Goal: Task Accomplishment & Management: Manage account settings

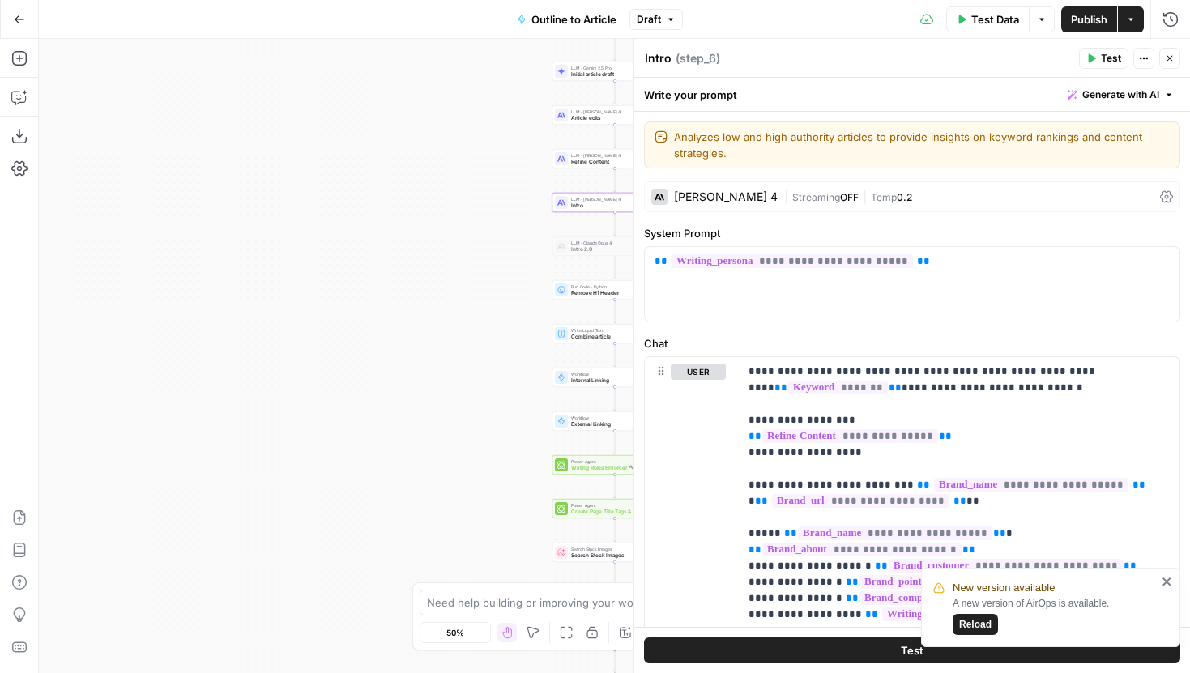
scroll to position [373, 0]
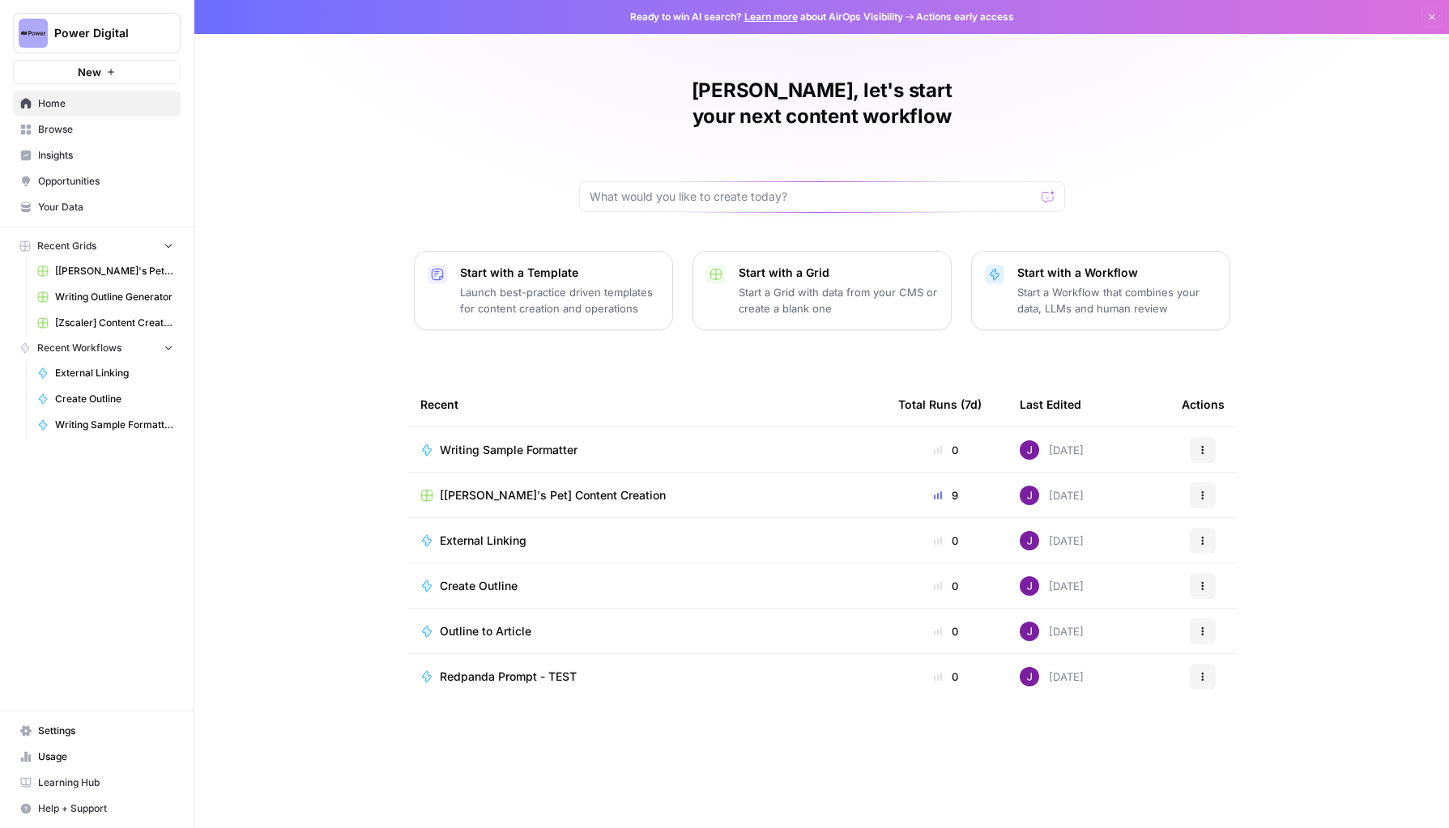
click at [170, 48] on button "Power Digital" at bounding box center [97, 33] width 168 height 40
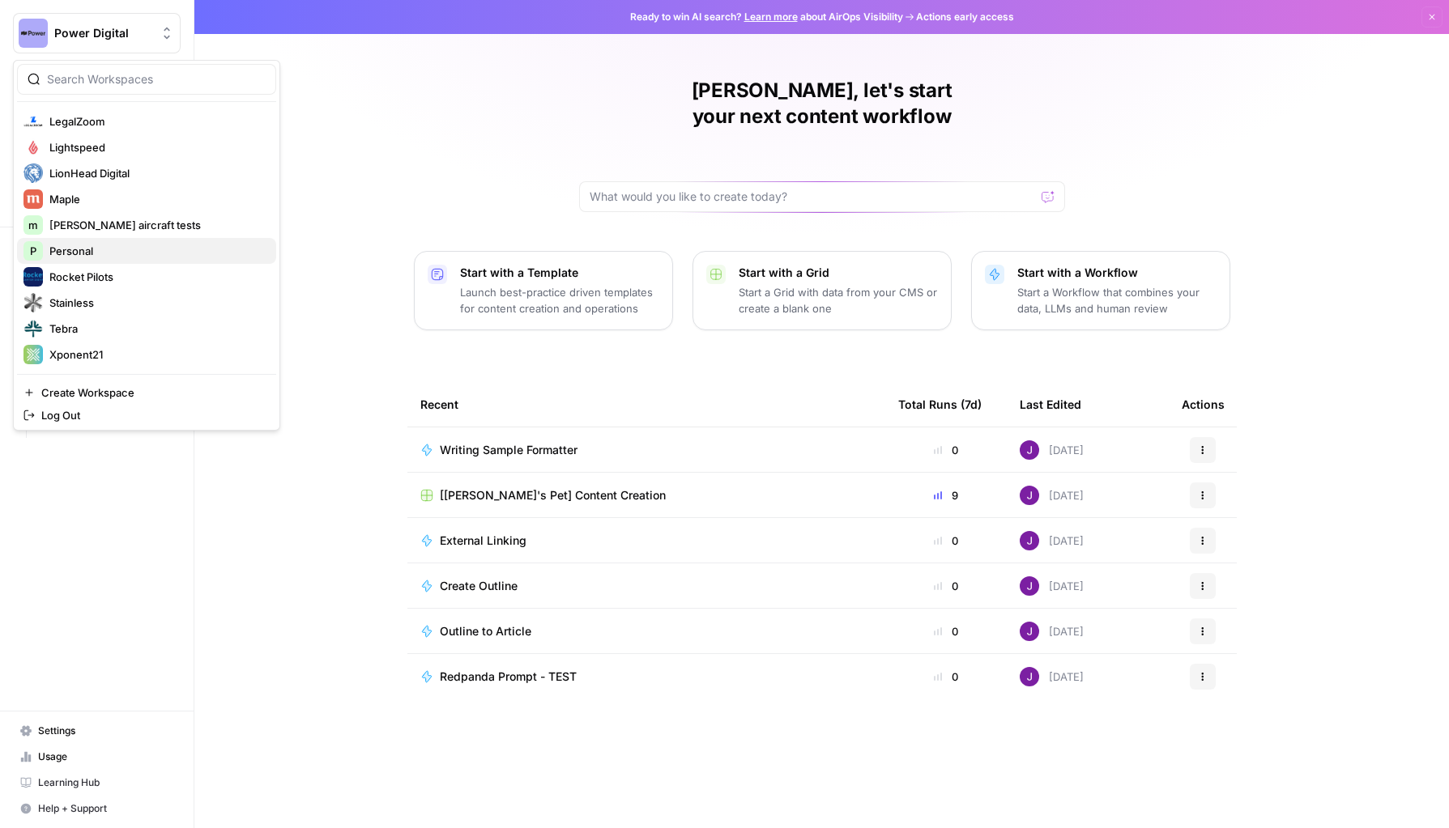
scroll to position [378, 0]
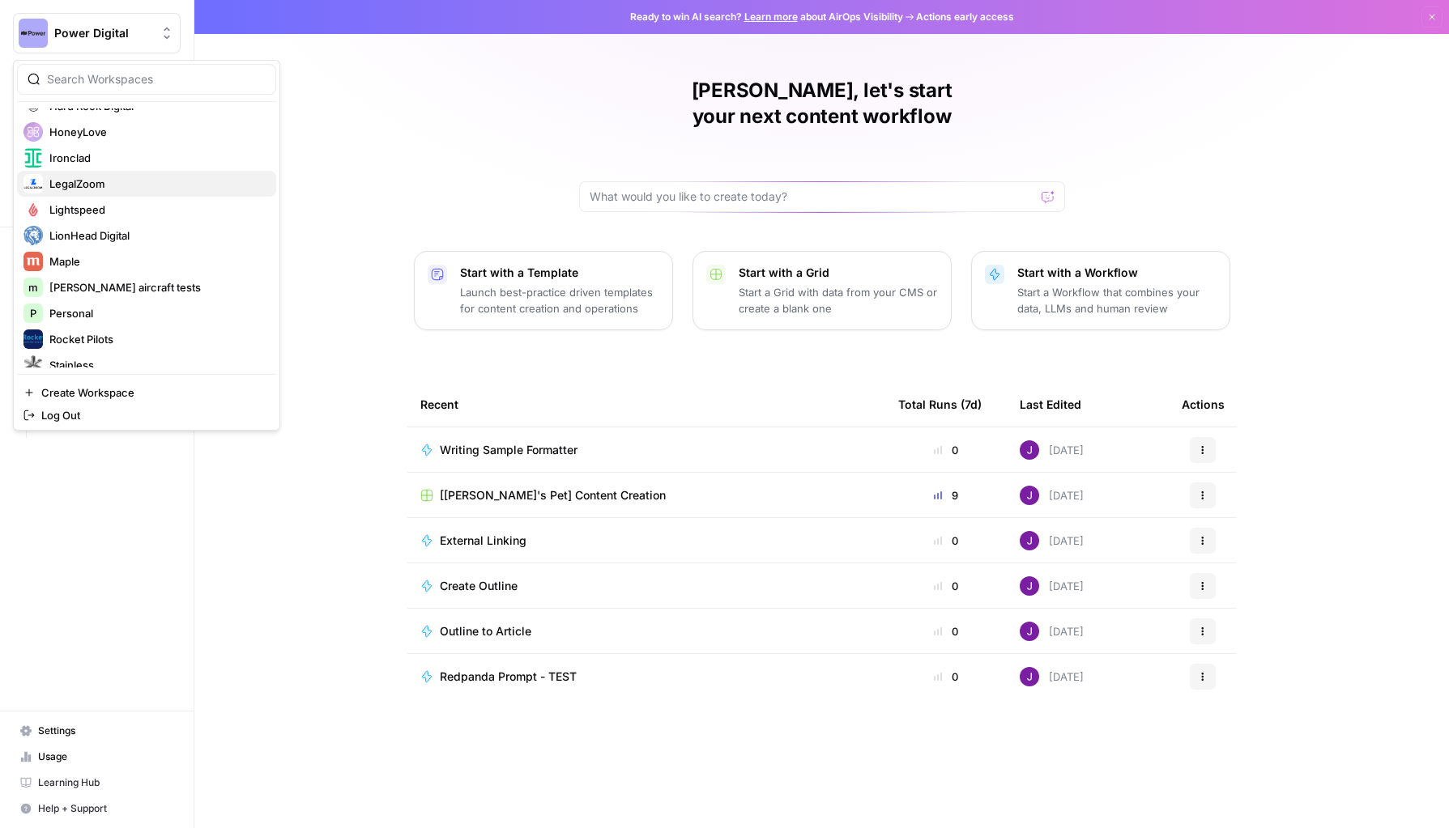
click at [78, 177] on span "LegalZoom" at bounding box center [156, 184] width 214 height 16
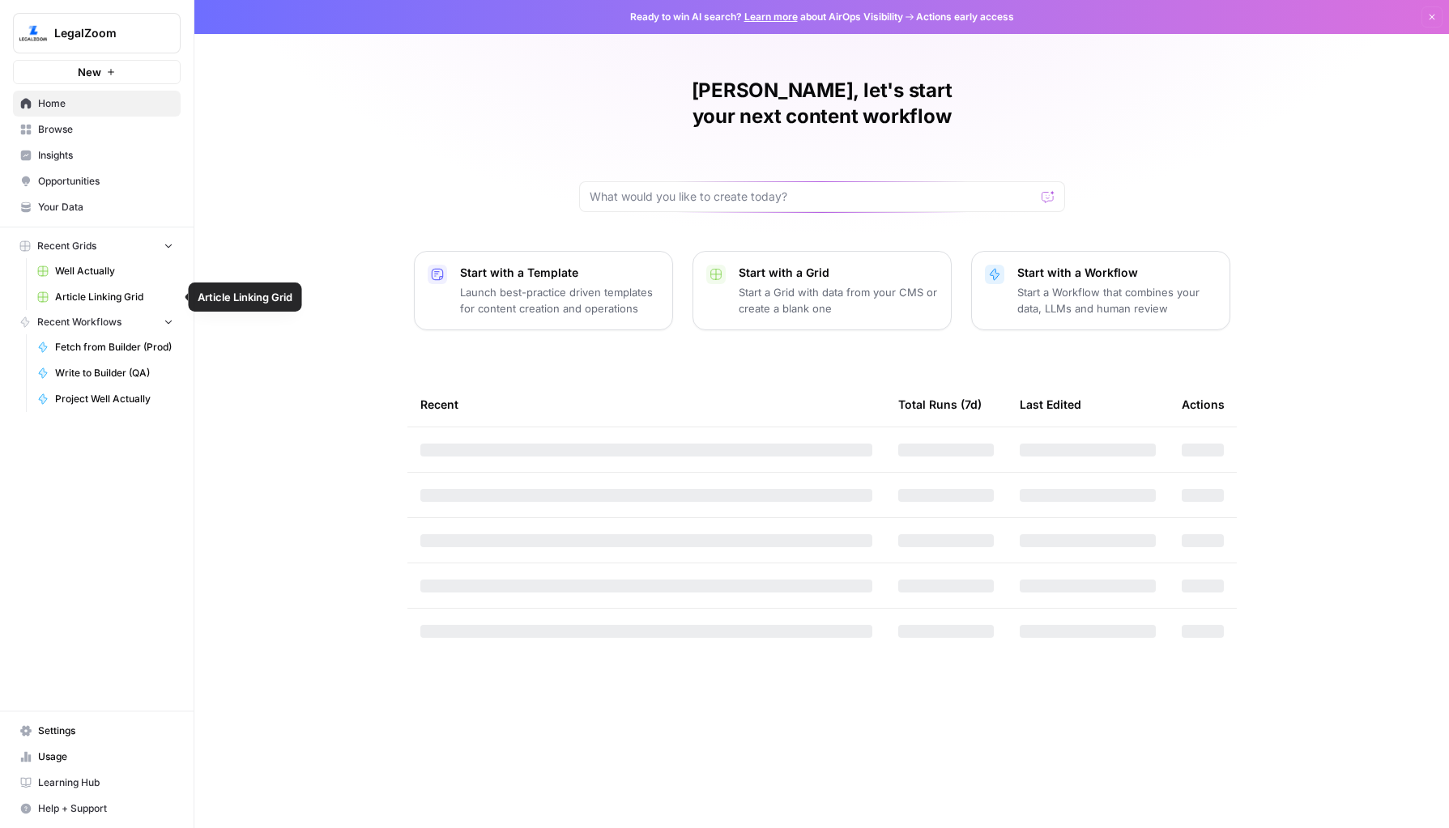
click at [108, 292] on span "Article Linking Grid" at bounding box center [114, 297] width 118 height 15
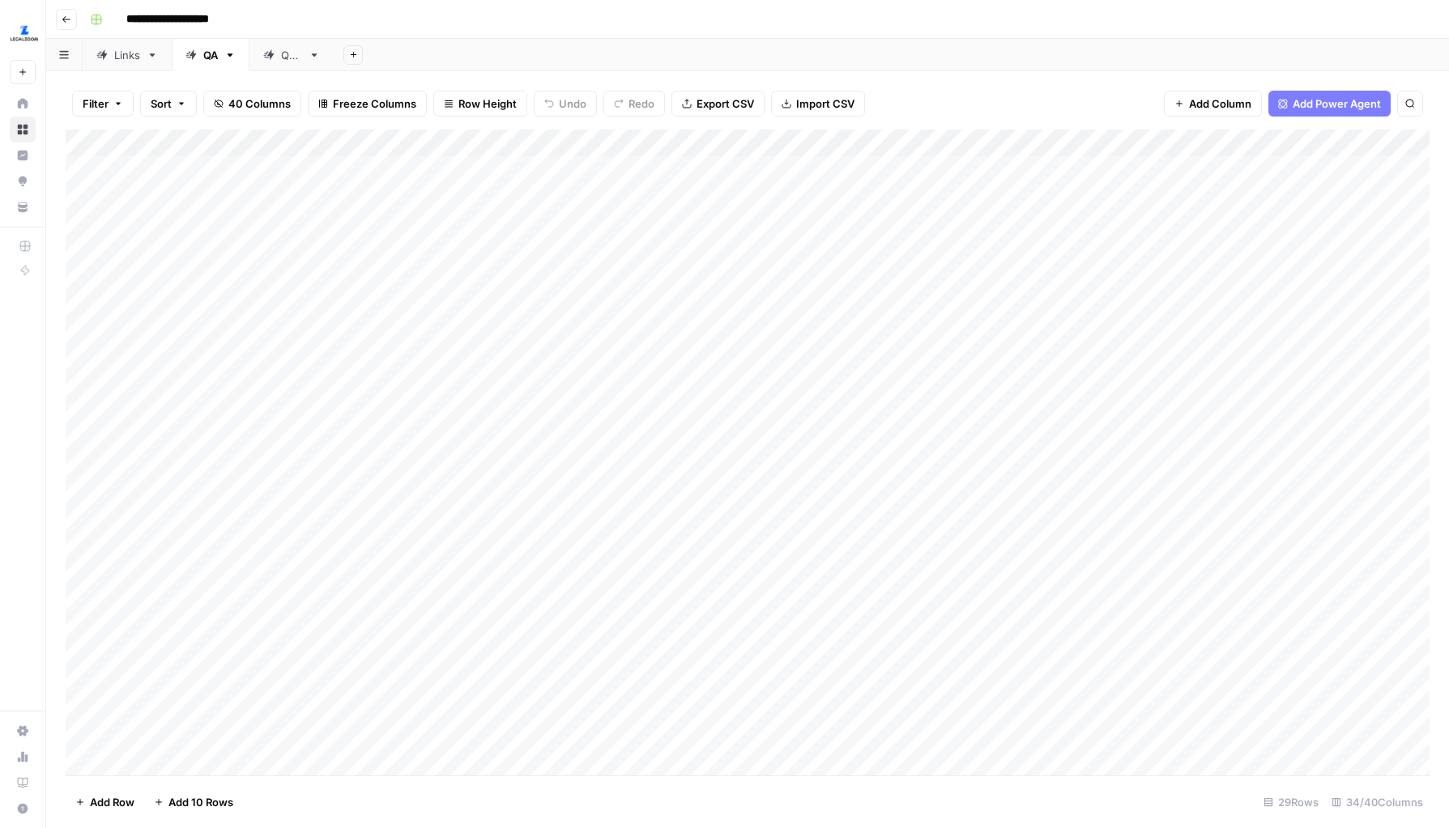
click at [122, 53] on div "Links" at bounding box center [127, 55] width 26 height 16
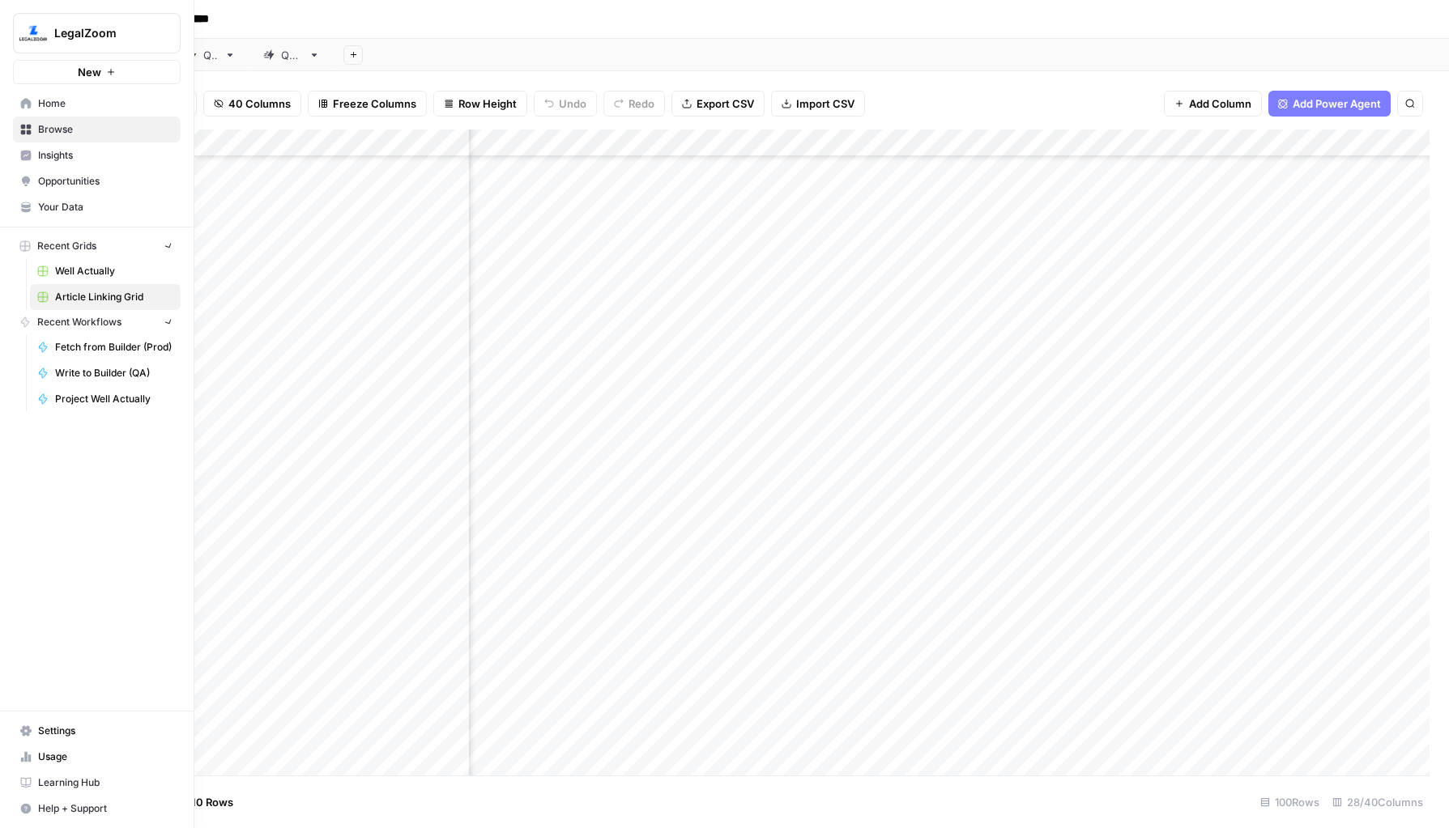
click at [32, 19] on img "Workspace: LegalZoom" at bounding box center [33, 33] width 29 height 29
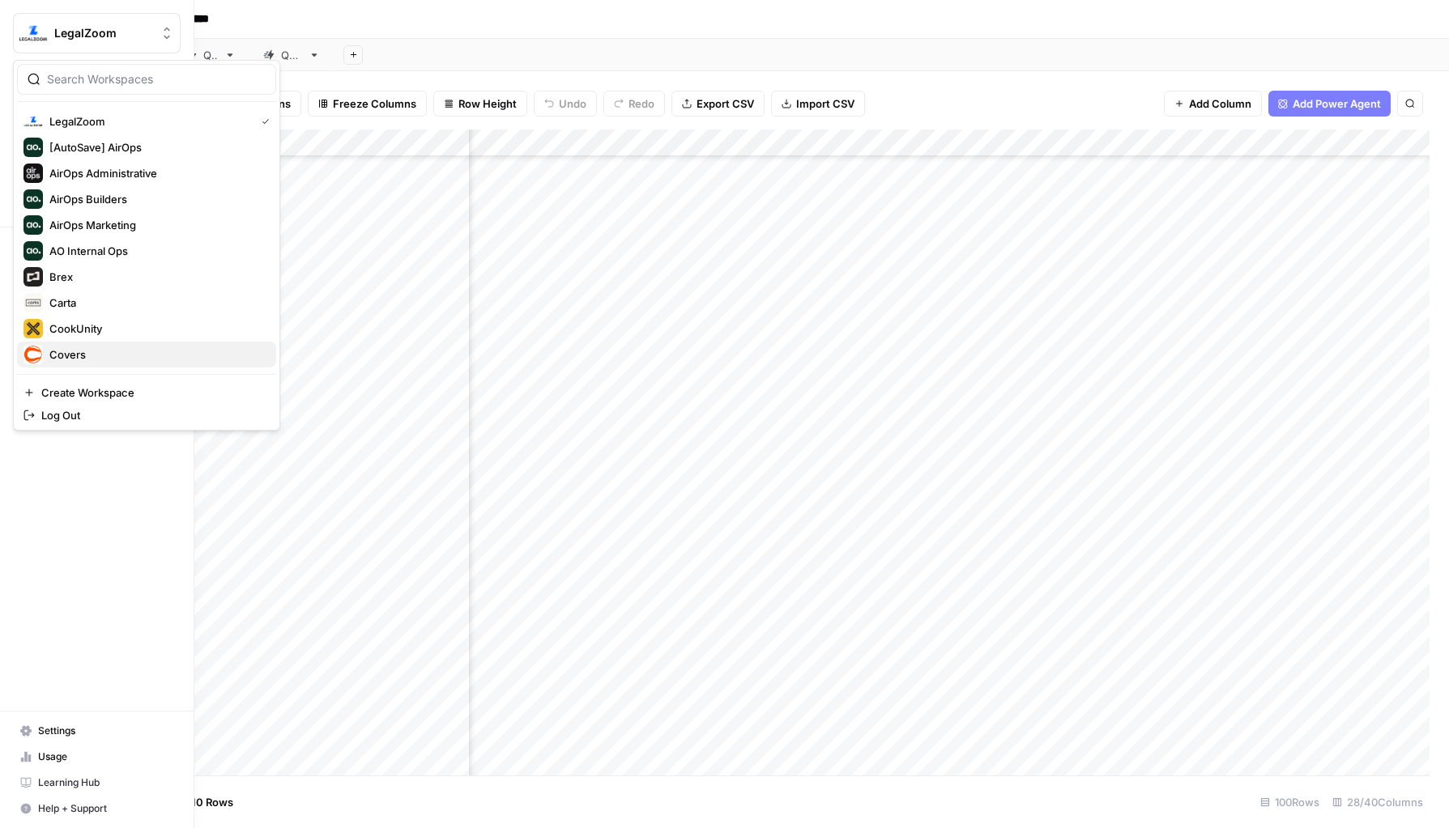
click at [73, 359] on span "Covers" at bounding box center [156, 355] width 214 height 16
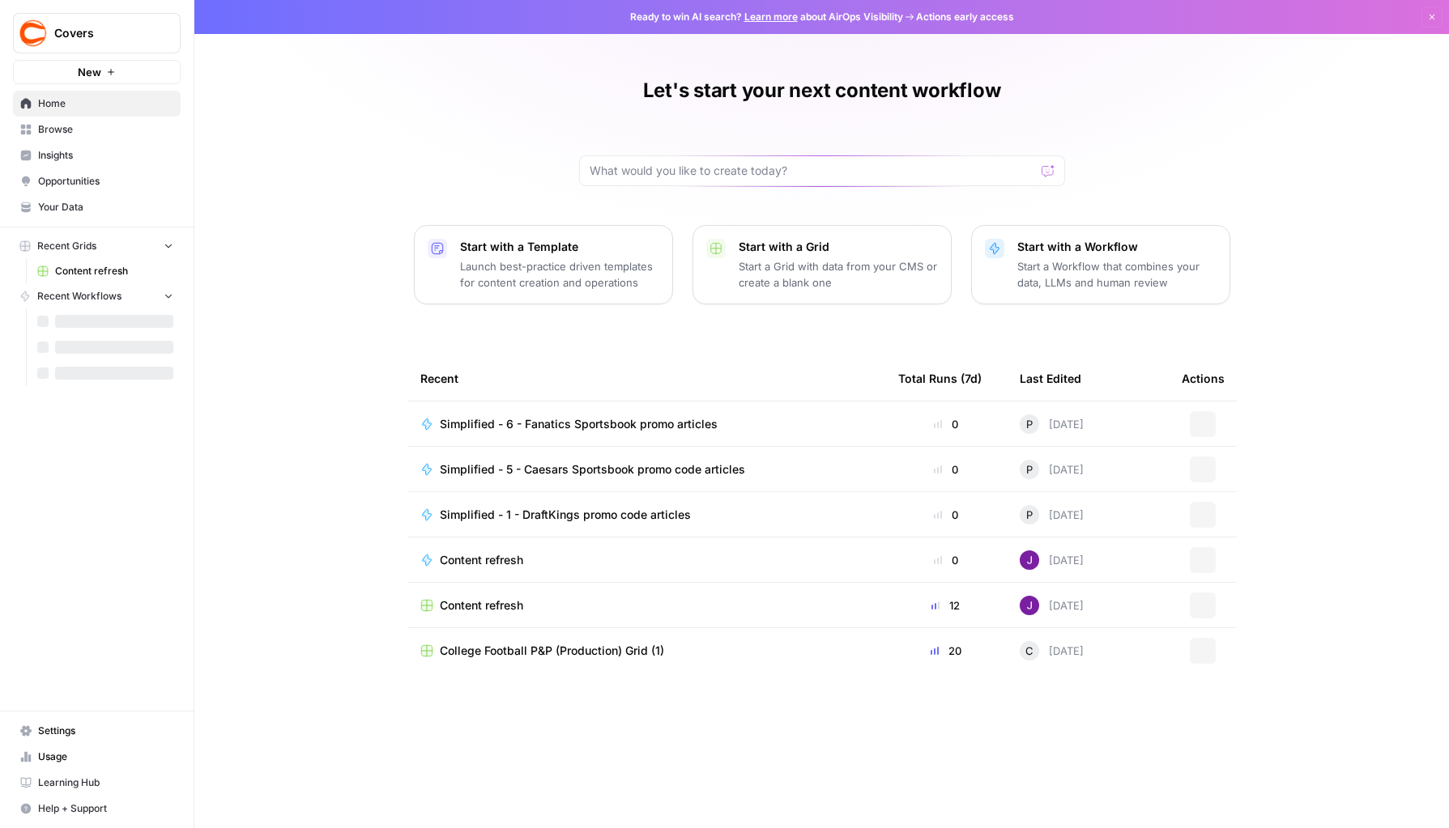
click at [105, 273] on span "Content refresh" at bounding box center [114, 271] width 118 height 15
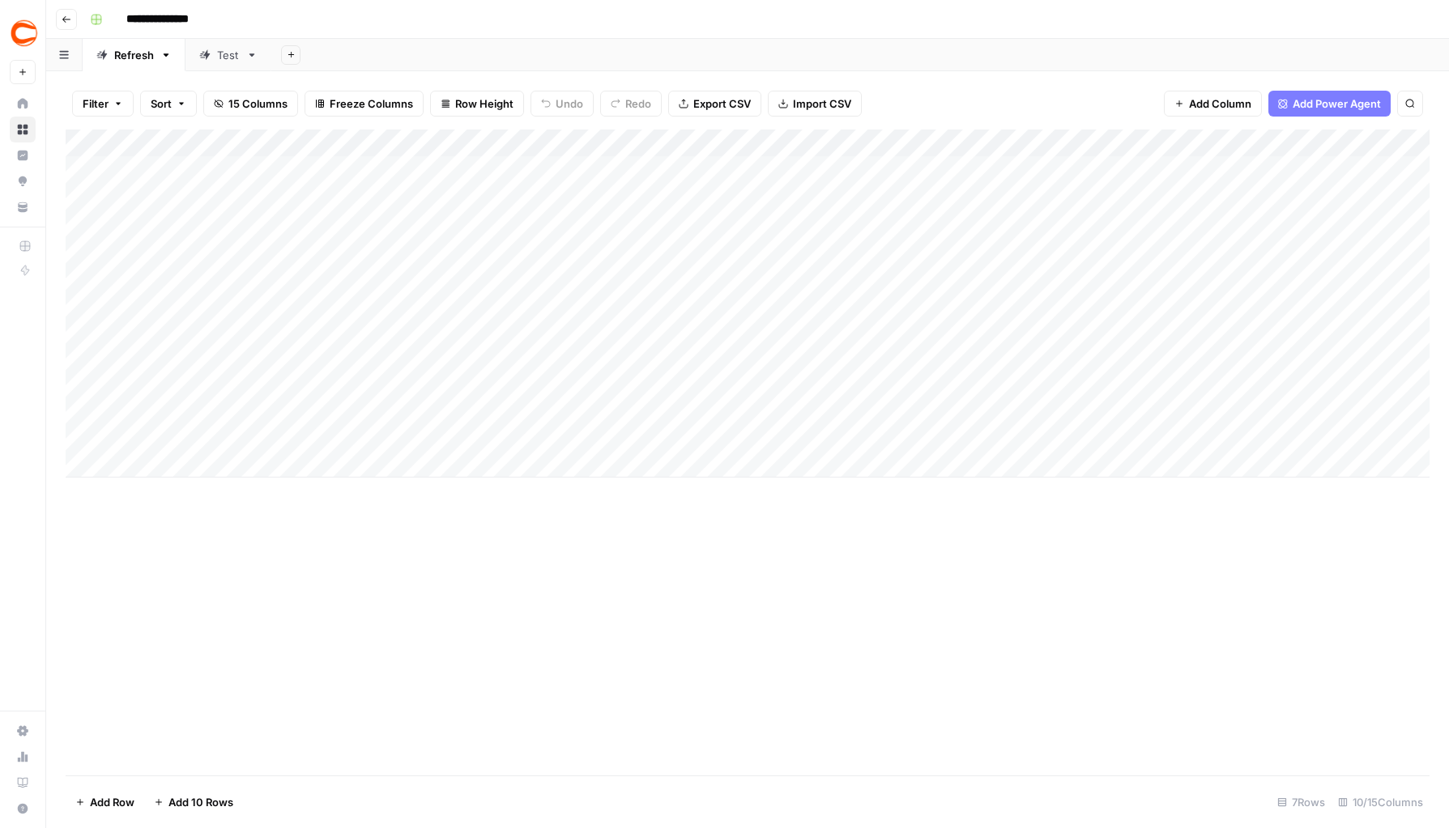
click at [28, 23] on img "Workspace: Covers" at bounding box center [24, 33] width 29 height 29
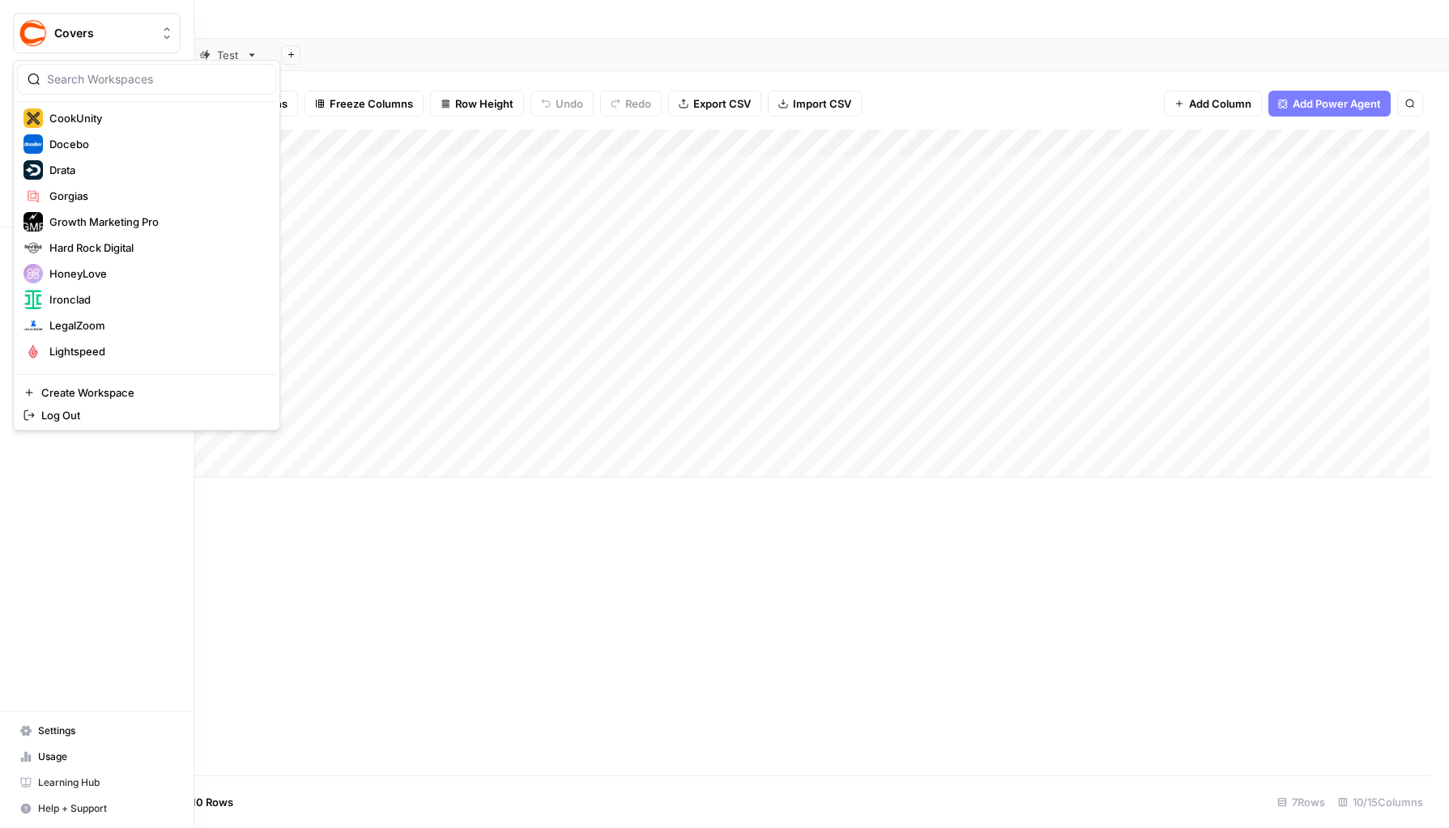
scroll to position [226, 0]
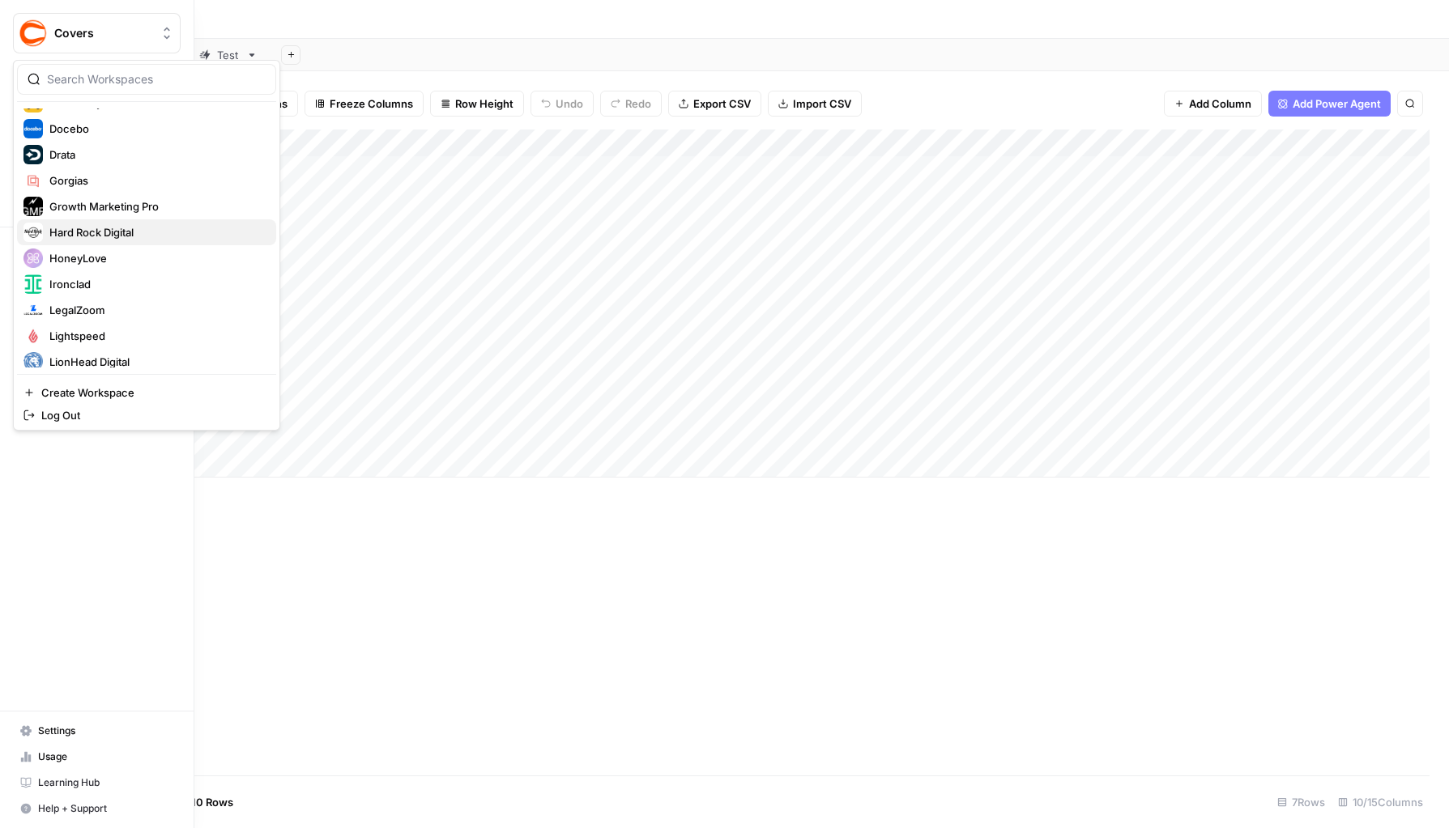
click at [102, 233] on span "Hard Rock Digital" at bounding box center [156, 232] width 214 height 16
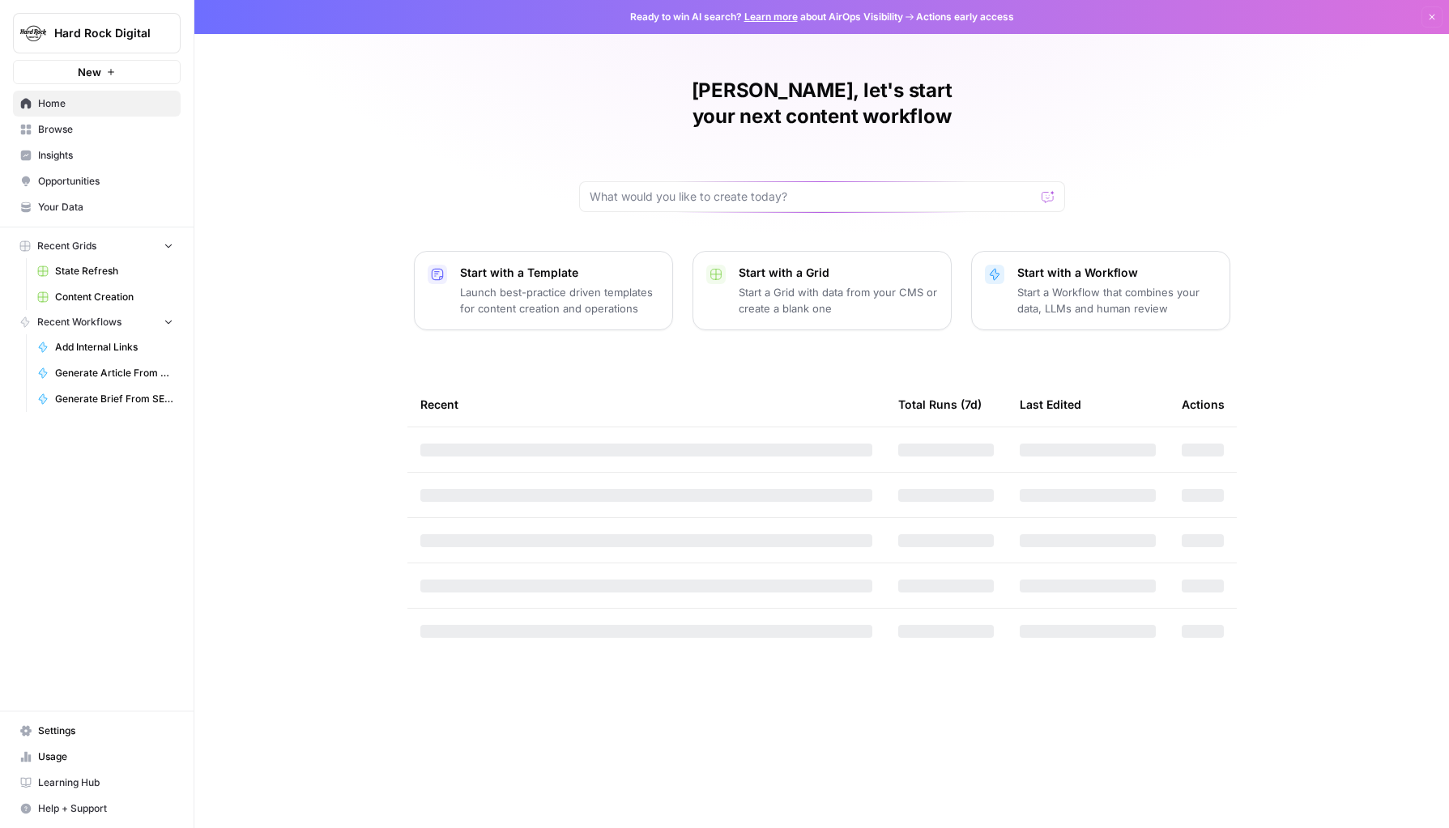
click at [97, 292] on span "Content Creation" at bounding box center [114, 297] width 118 height 15
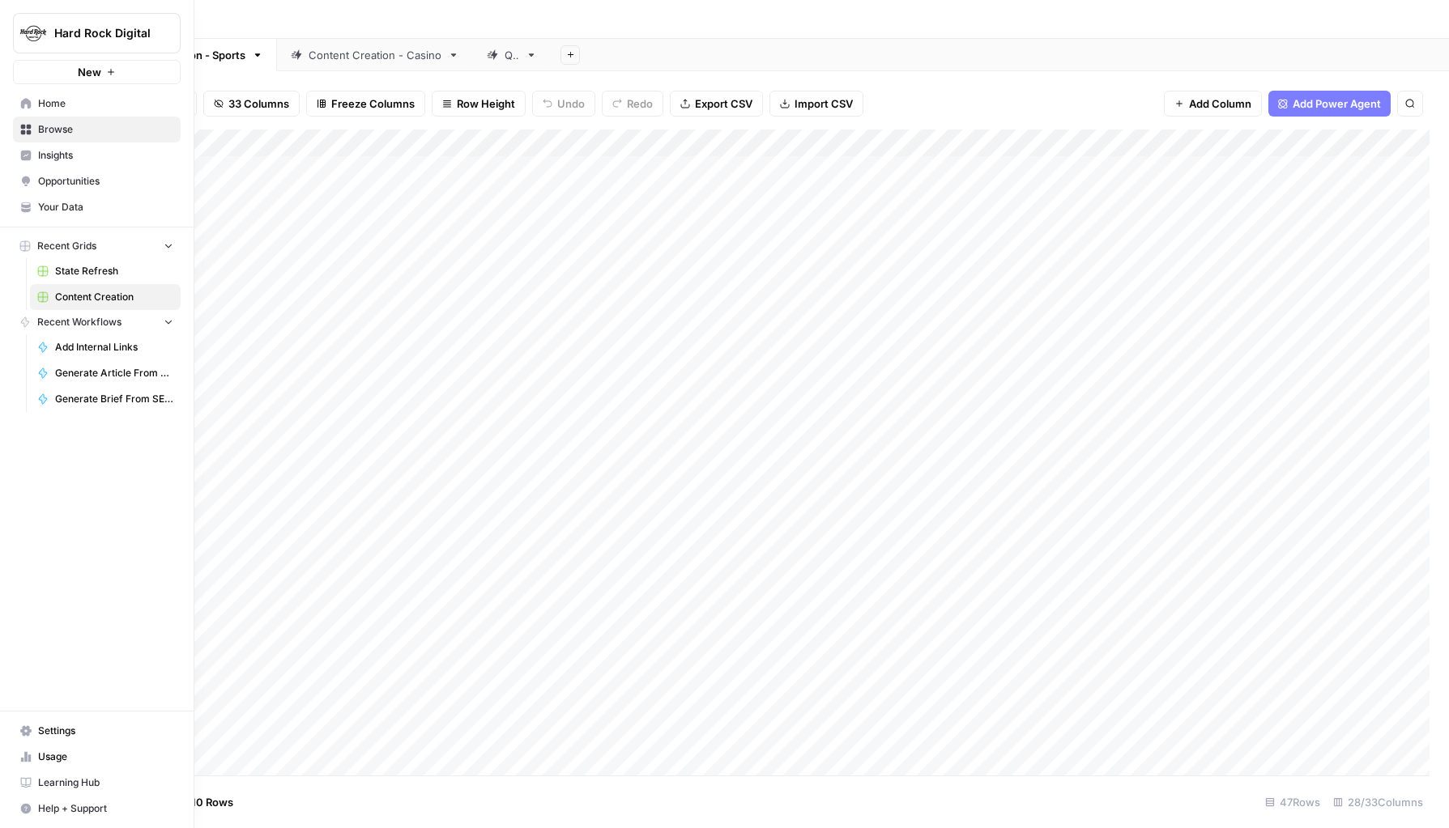
click at [78, 267] on span "State Refresh" at bounding box center [114, 271] width 118 height 15
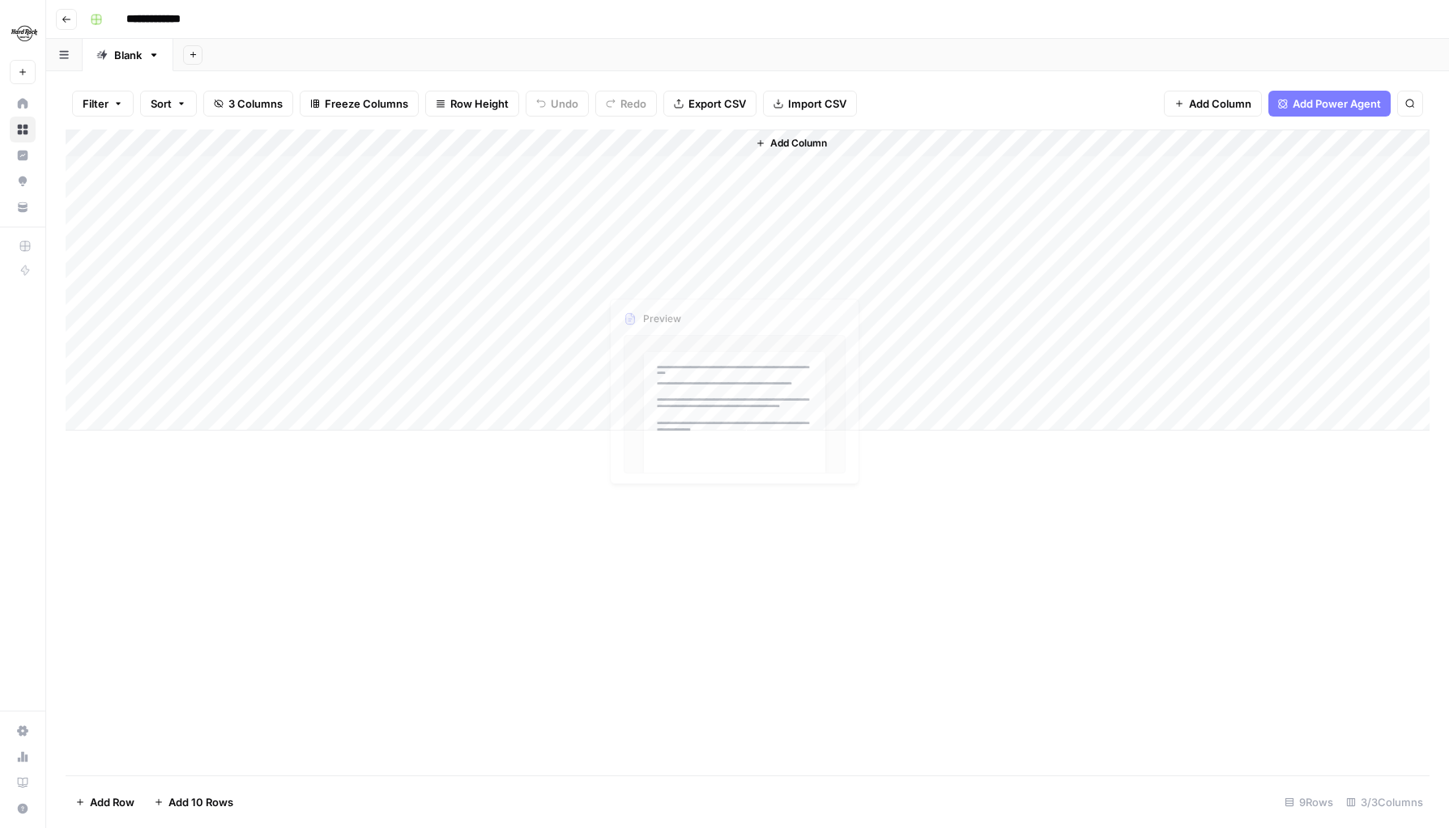
click at [732, 250] on div "Add Column" at bounding box center [748, 280] width 1364 height 301
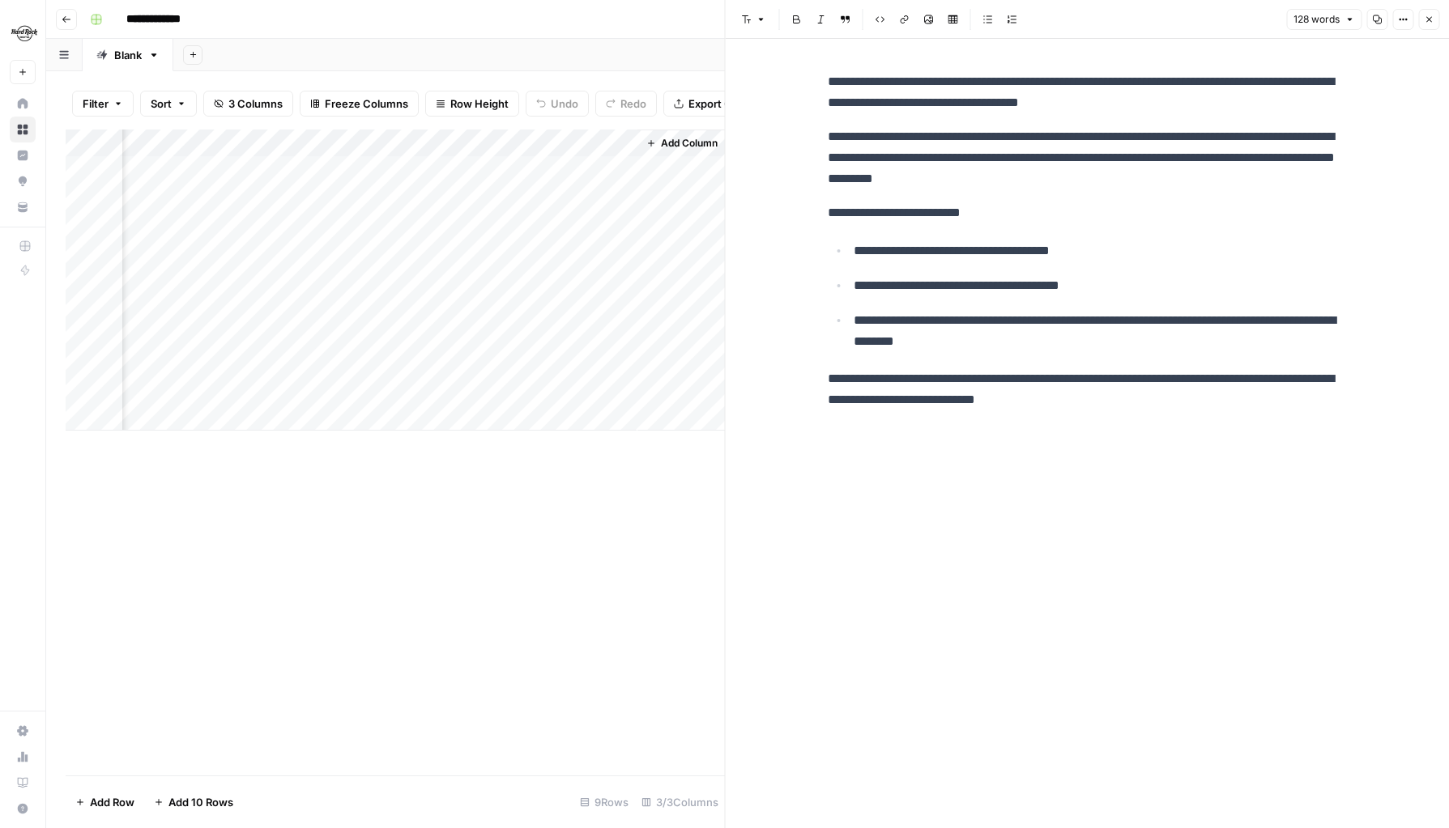
scroll to position [0, 112]
click at [619, 276] on div "Add Column" at bounding box center [395, 280] width 659 height 301
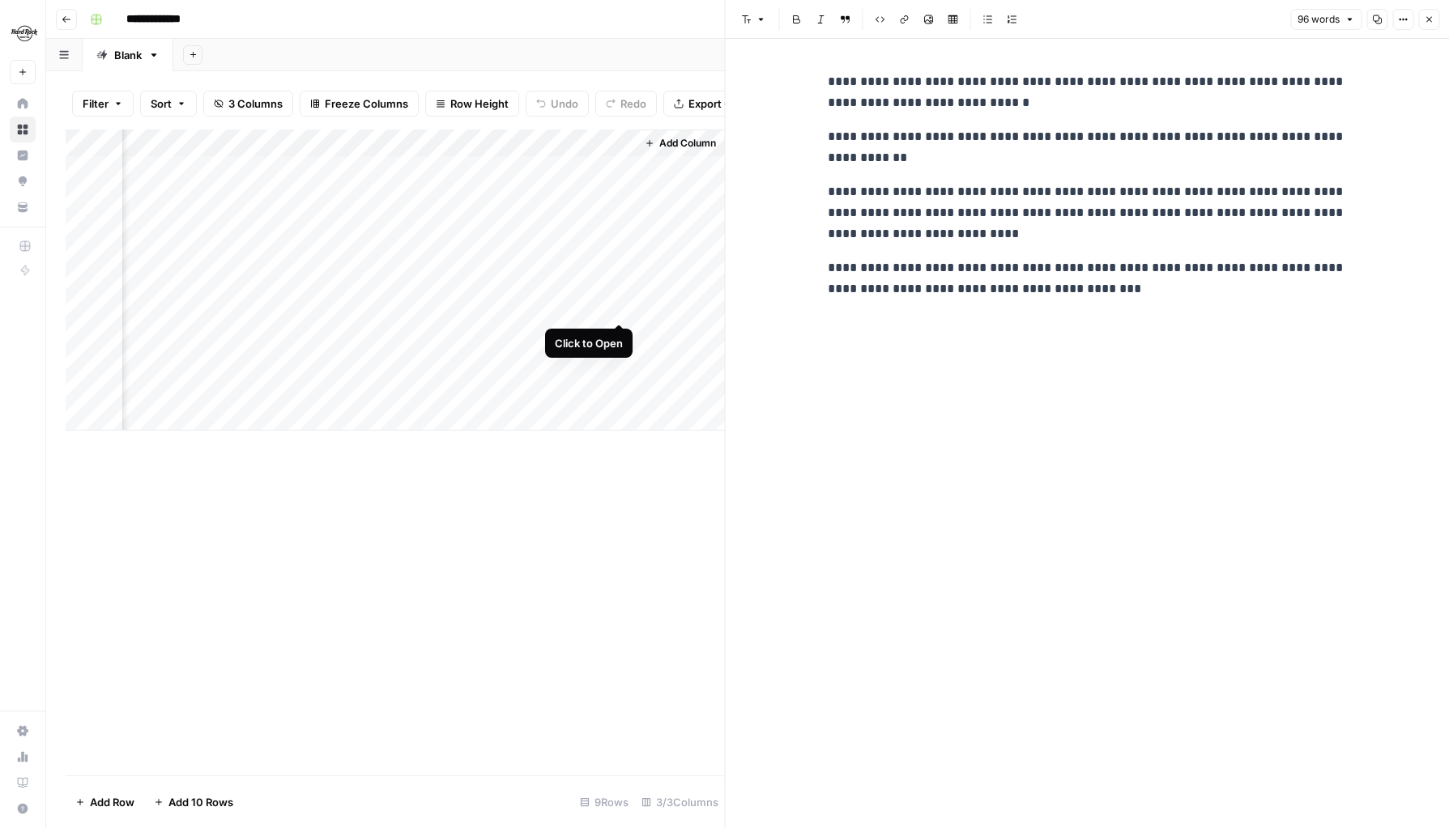
click at [617, 309] on div "Add Column" at bounding box center [395, 280] width 659 height 301
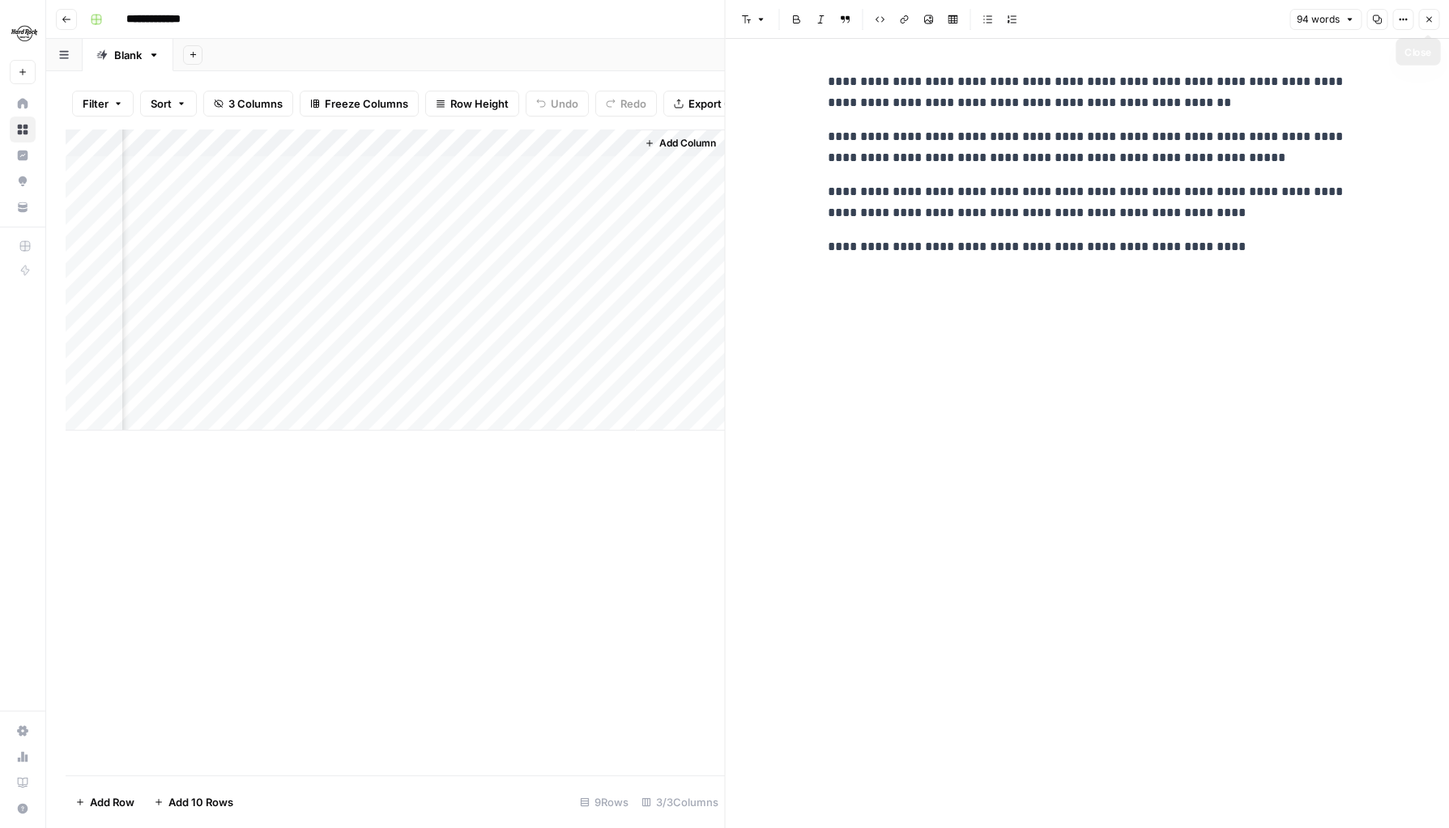
click at [1426, 19] on icon "button" at bounding box center [1429, 20] width 10 height 10
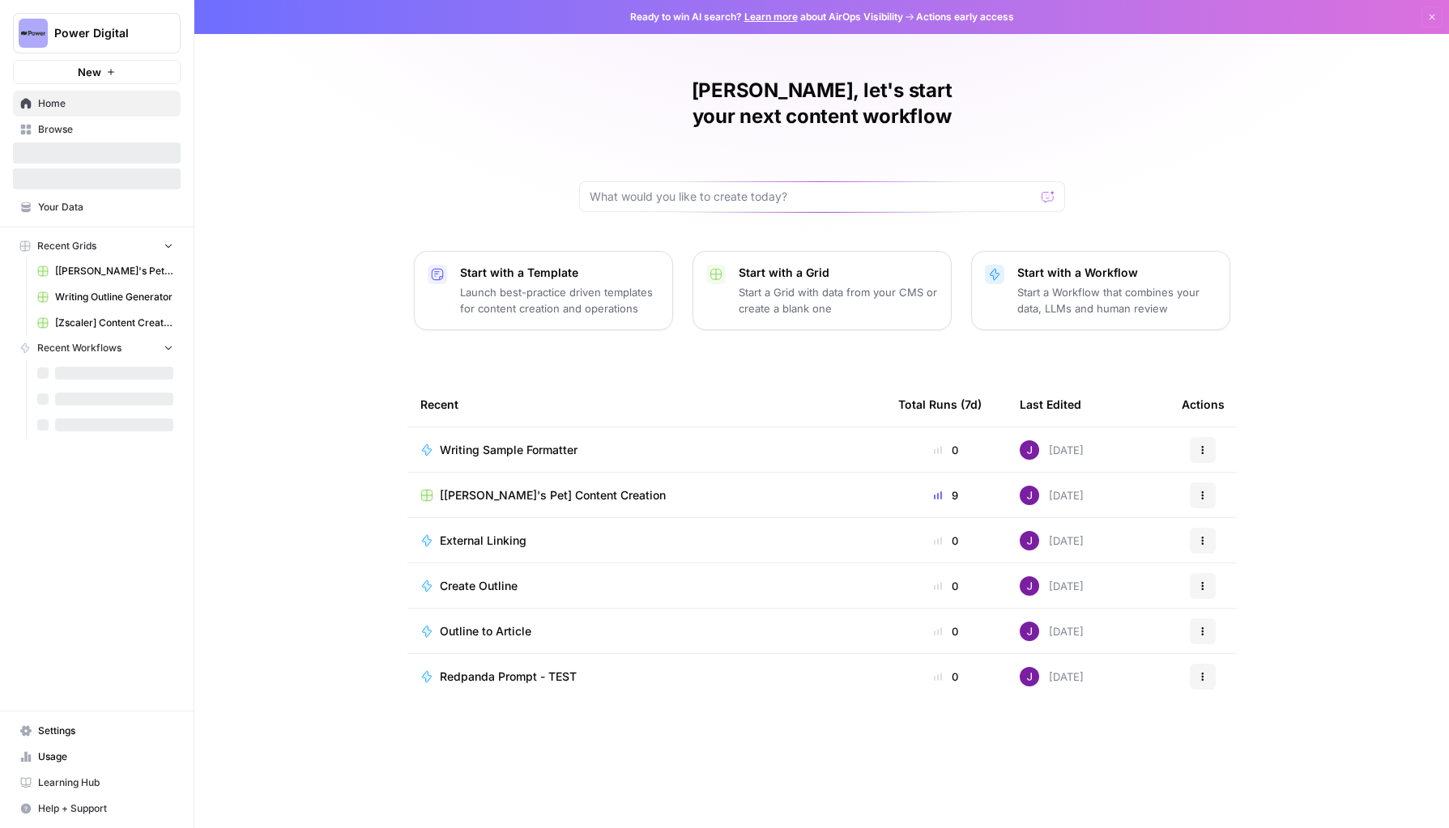
click at [96, 40] on span "Power Digital" at bounding box center [103, 33] width 98 height 16
click at [108, 78] on input "search" at bounding box center [156, 79] width 219 height 16
type input "tebra"
click at [94, 32] on span "Power Digital" at bounding box center [103, 33] width 98 height 16
click at [92, 22] on button "Power Digital" at bounding box center [97, 33] width 168 height 40
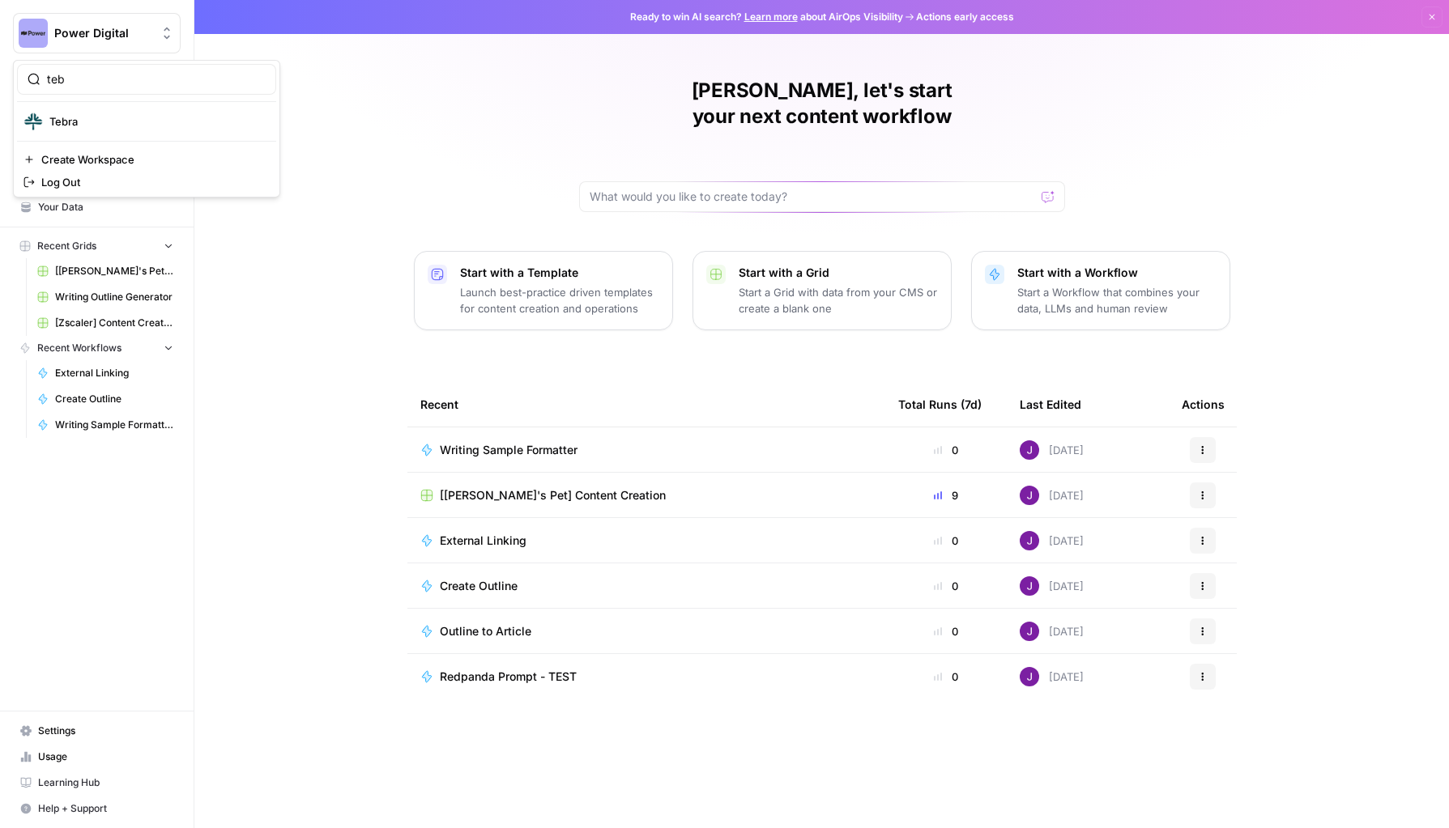
type input "teb"
click at [79, 131] on button "Tebra" at bounding box center [146, 122] width 259 height 26
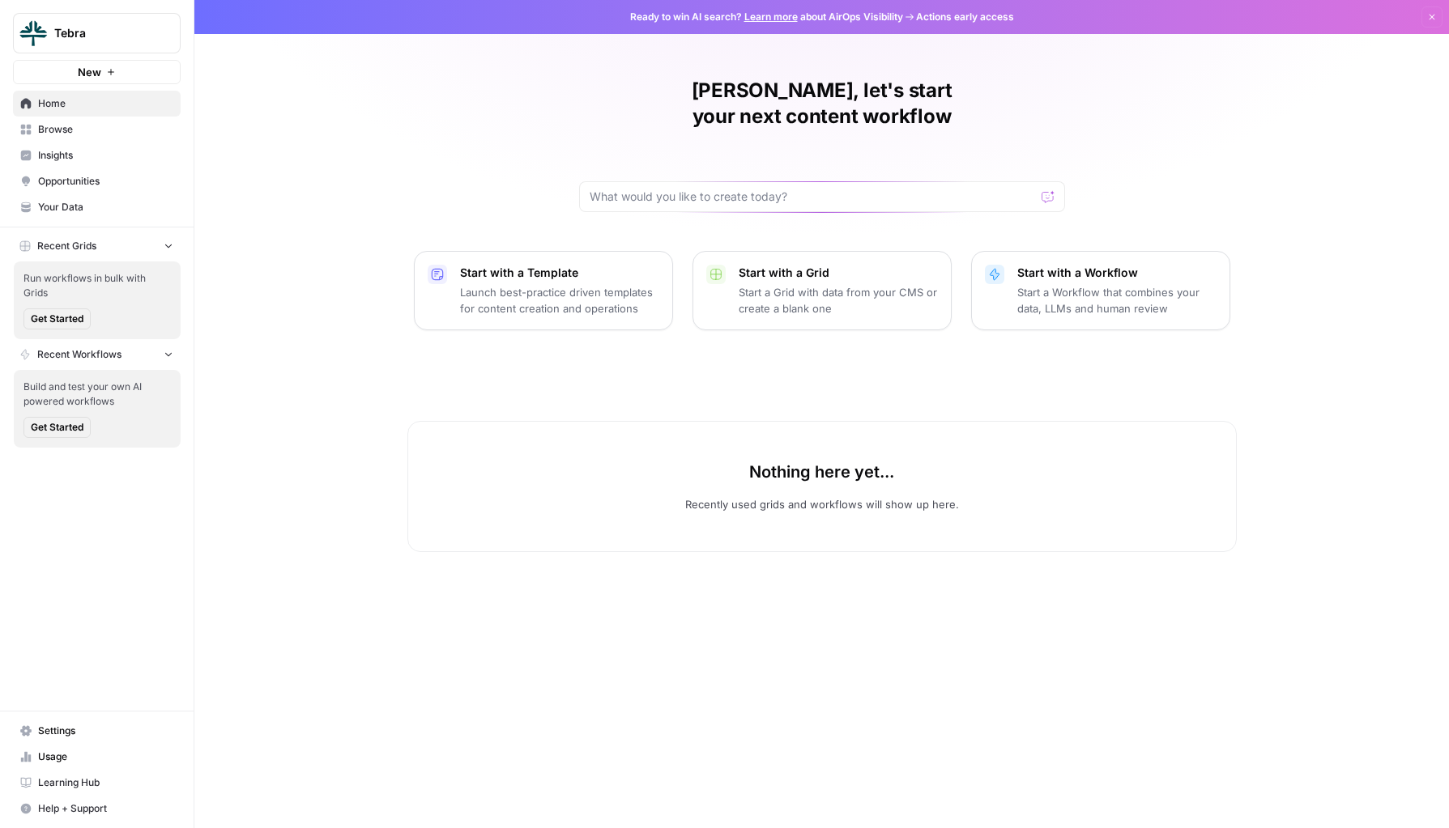
click at [95, 180] on span "Opportunities" at bounding box center [105, 181] width 135 height 15
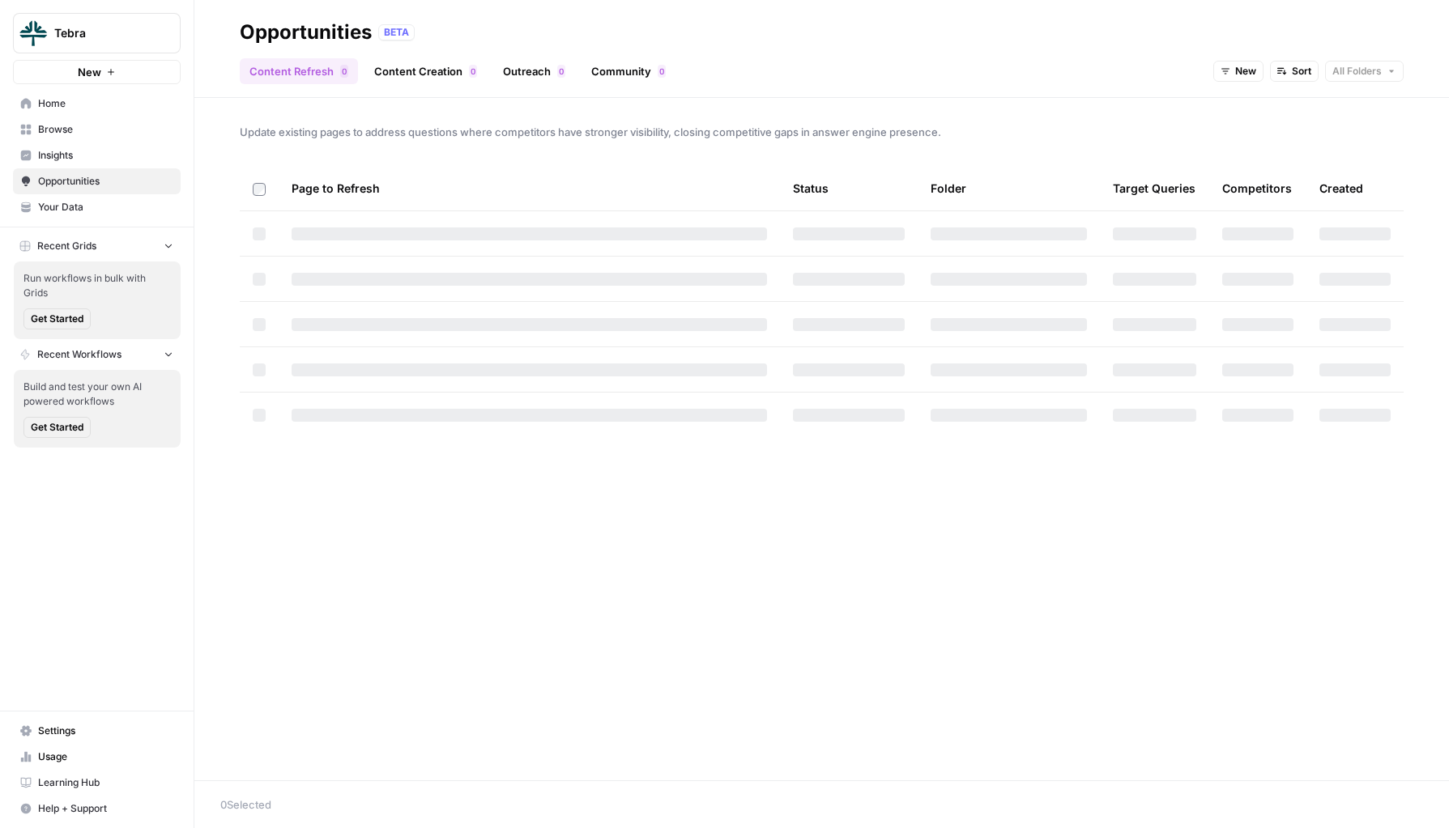
click at [81, 147] on link "Insights" at bounding box center [97, 156] width 168 height 26
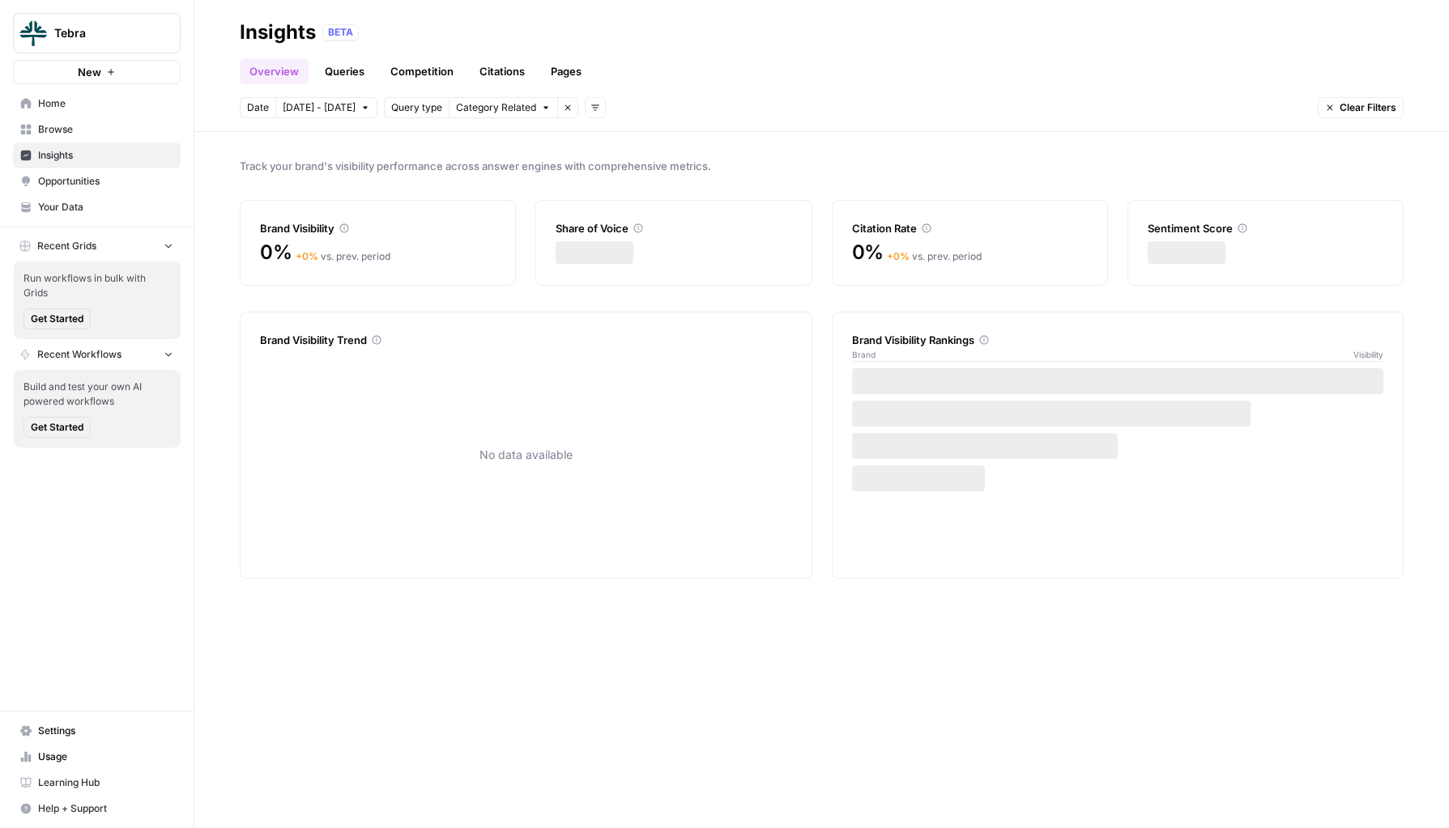
click at [44, 734] on span "Settings" at bounding box center [105, 731] width 135 height 15
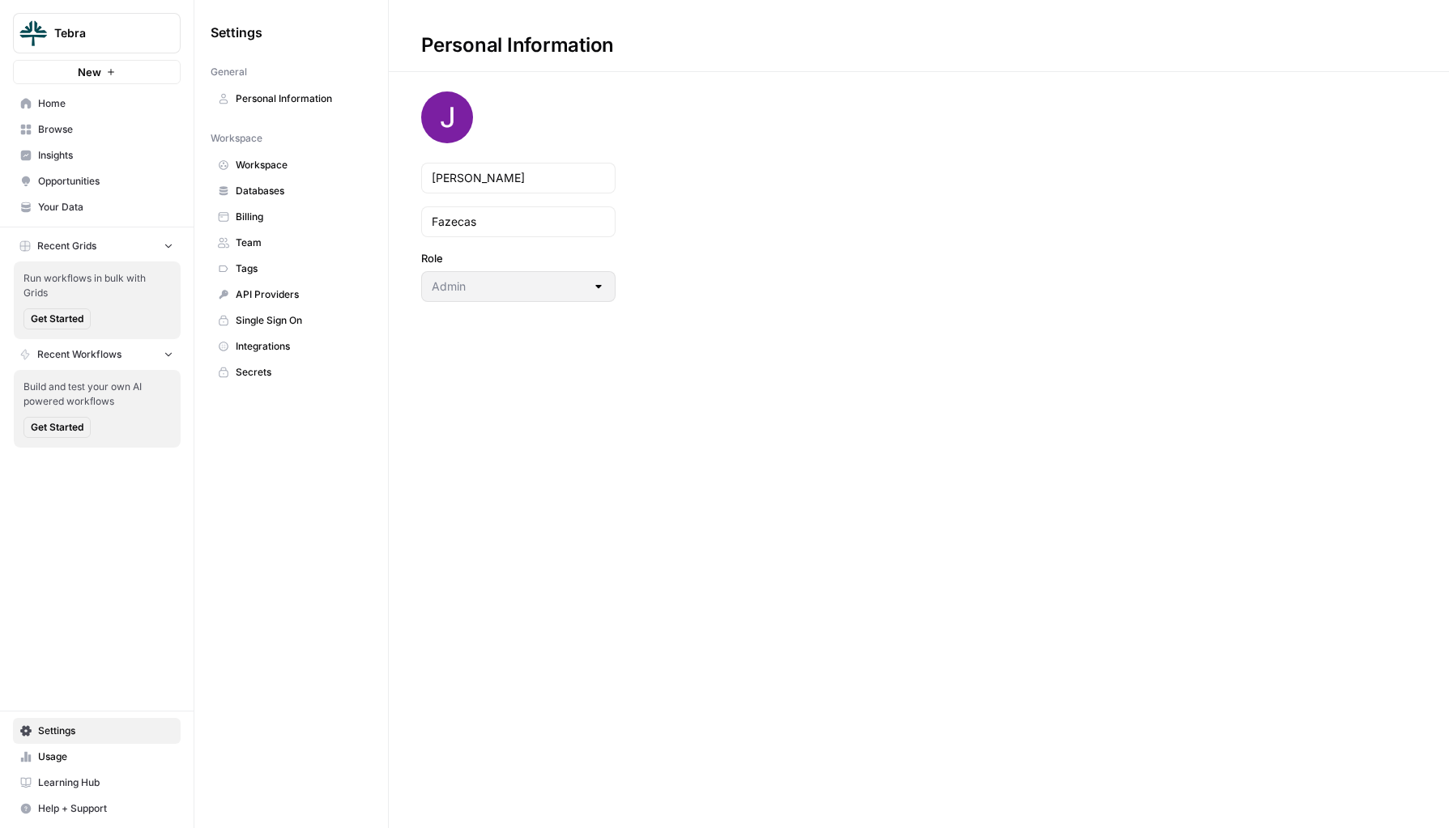
click at [58, 126] on span "Browse" at bounding box center [105, 129] width 135 height 15
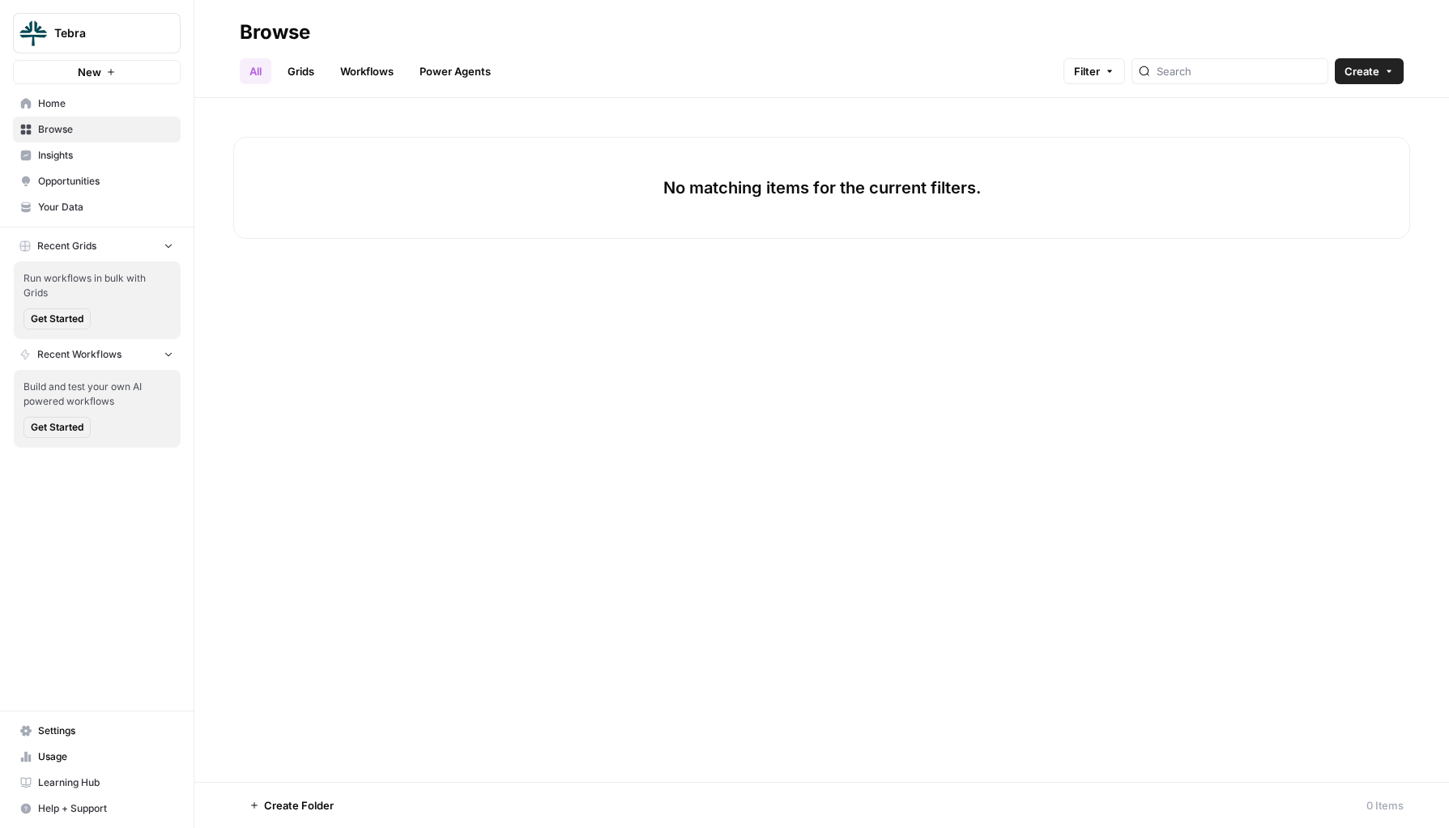
click at [78, 221] on nav "Home Browse Insights Opportunities Your Data" at bounding box center [97, 155] width 194 height 143
click at [78, 213] on span "Your Data" at bounding box center [105, 207] width 135 height 15
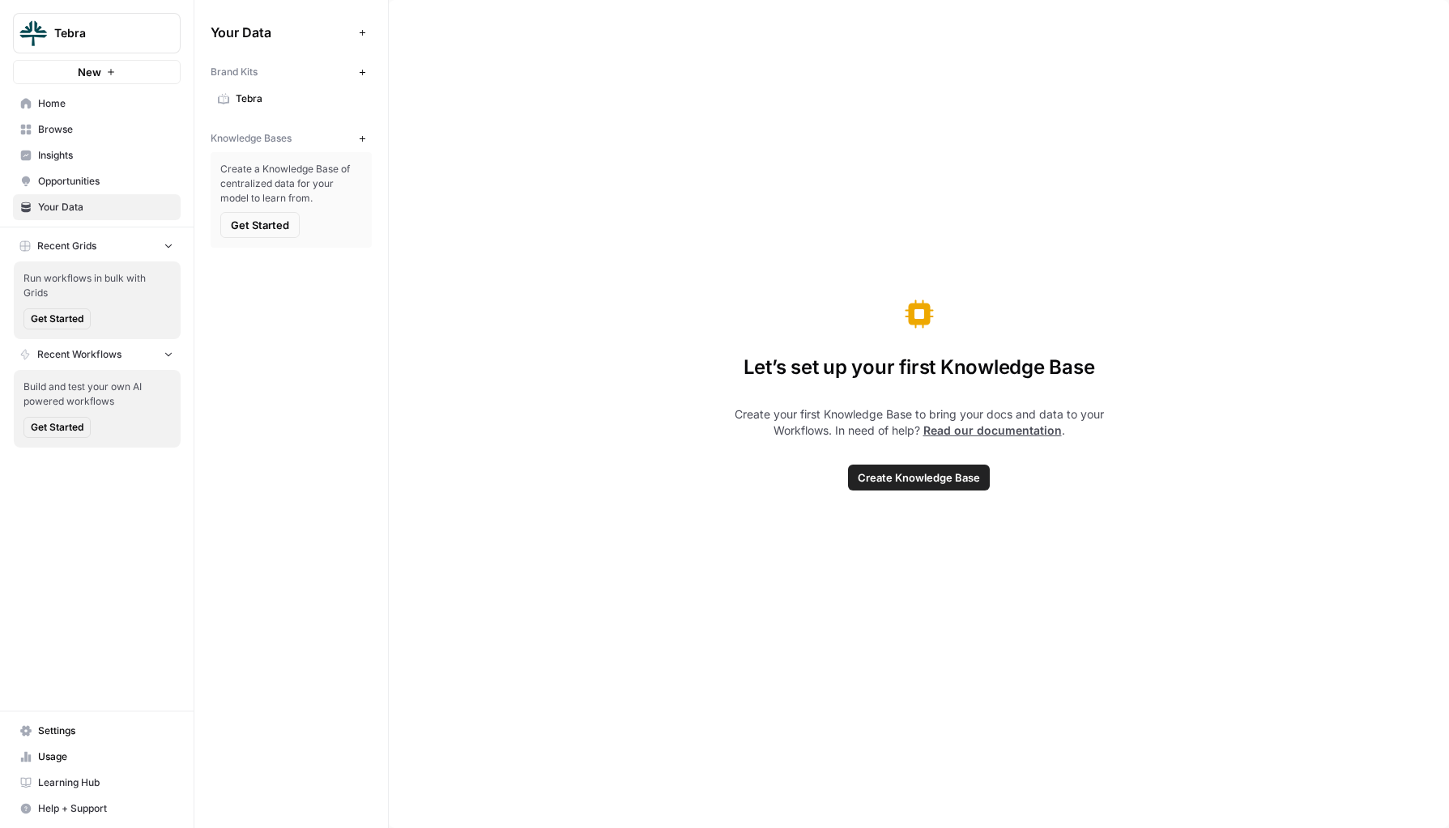
click at [260, 100] on span "Tebra" at bounding box center [300, 99] width 129 height 15
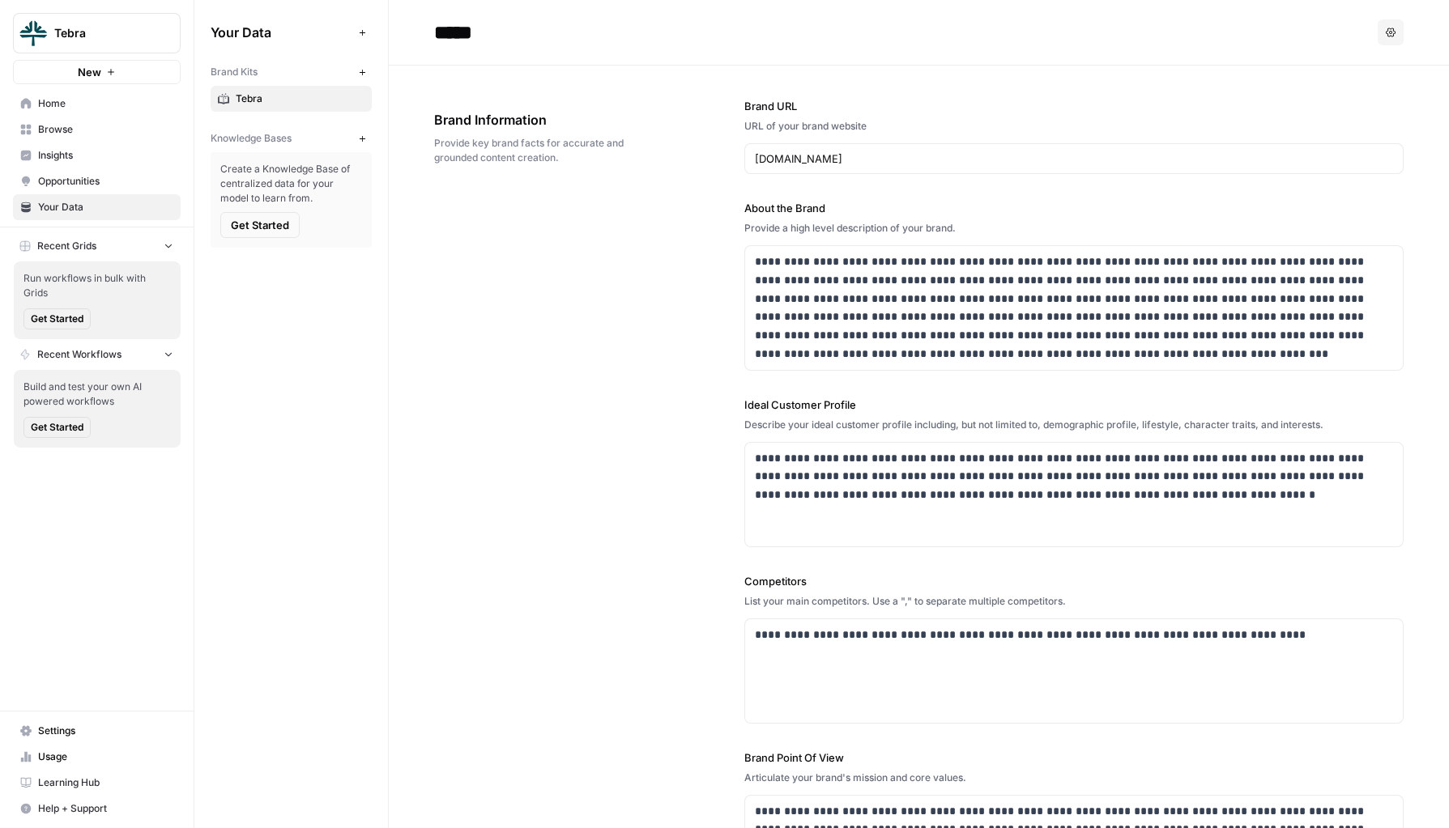
click at [76, 734] on span "Settings" at bounding box center [105, 731] width 135 height 15
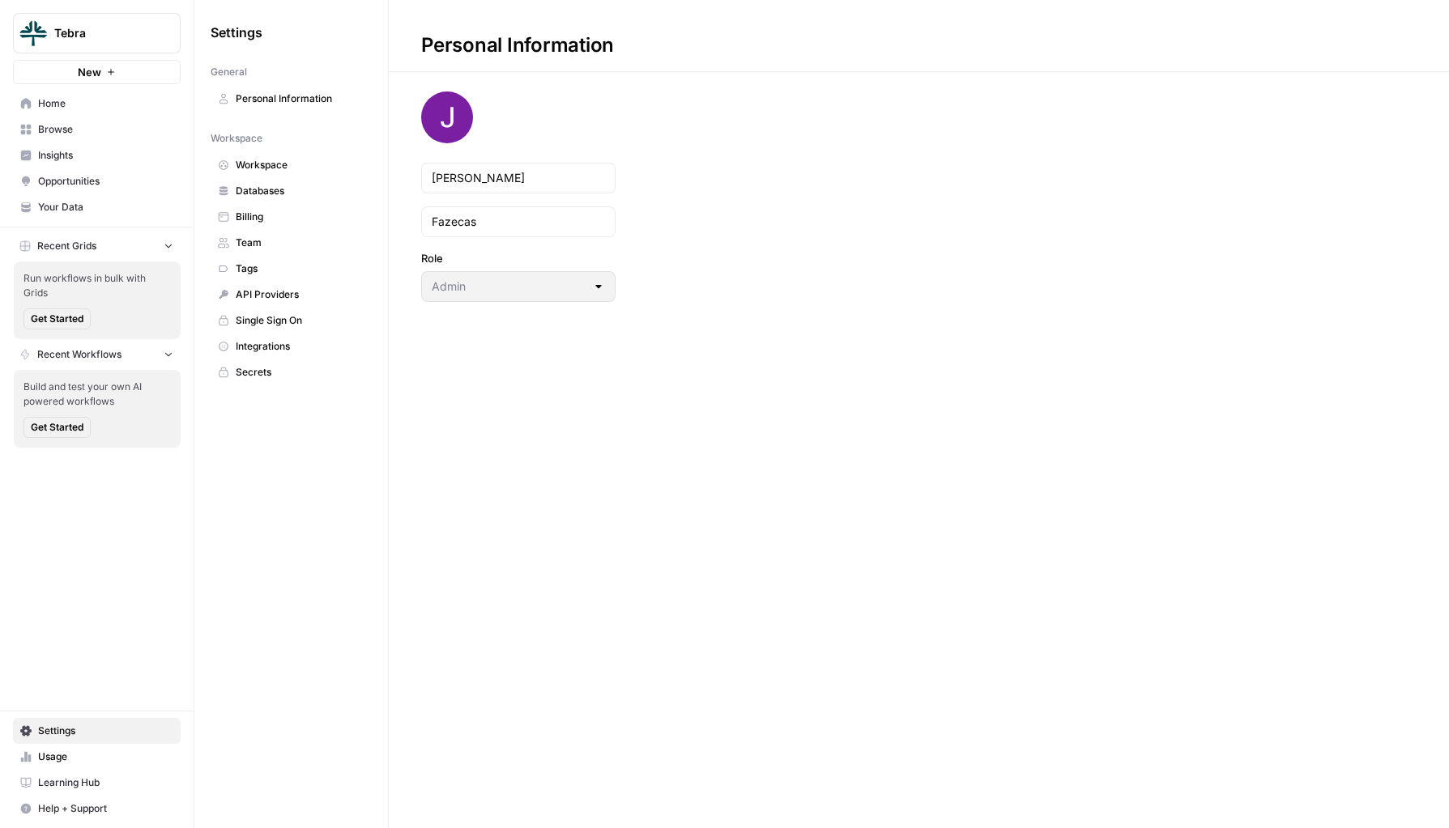
click at [258, 240] on span "Team" at bounding box center [300, 243] width 129 height 15
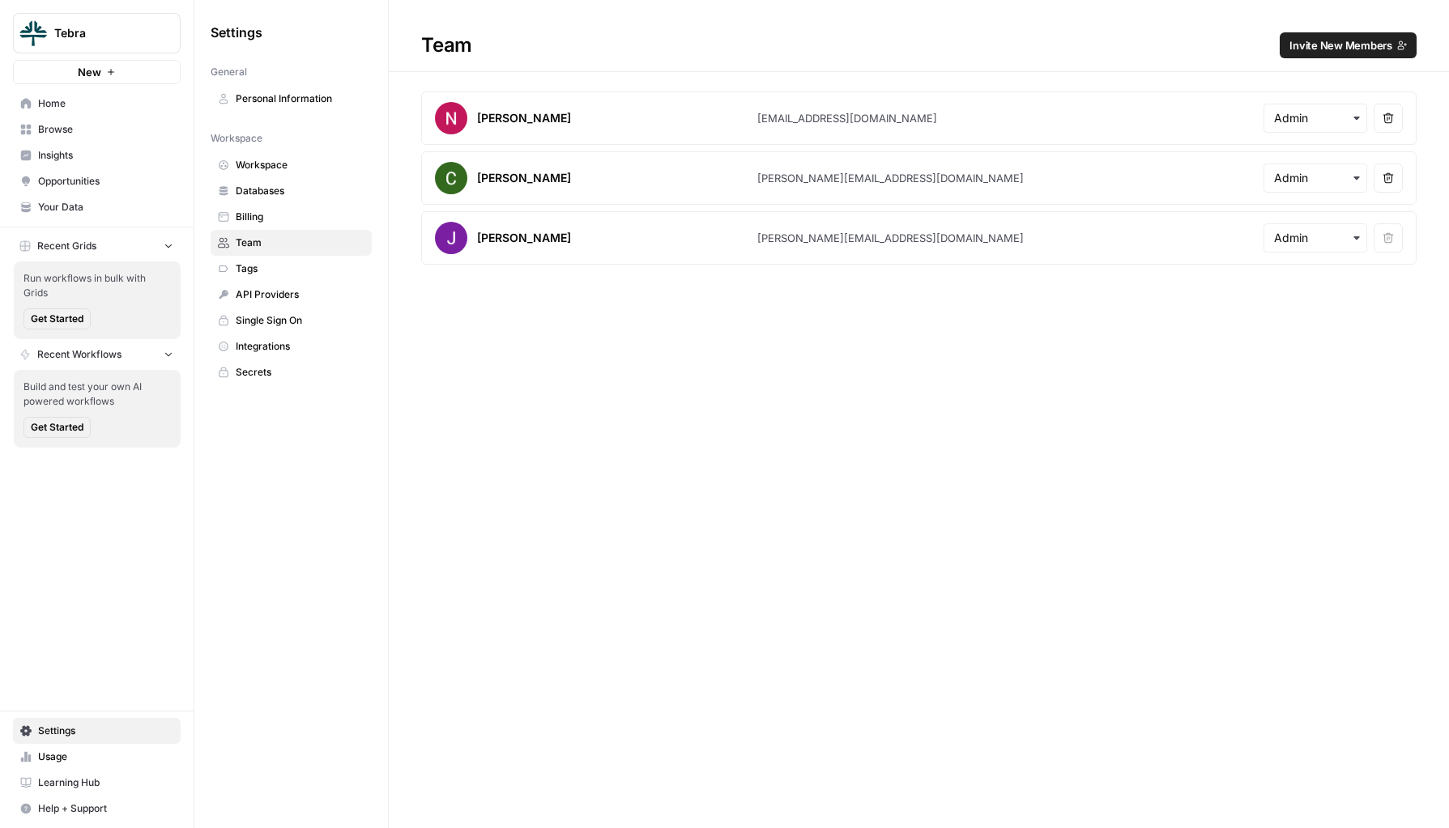
click at [1301, 50] on span "Invite New Members" at bounding box center [1340, 45] width 103 height 16
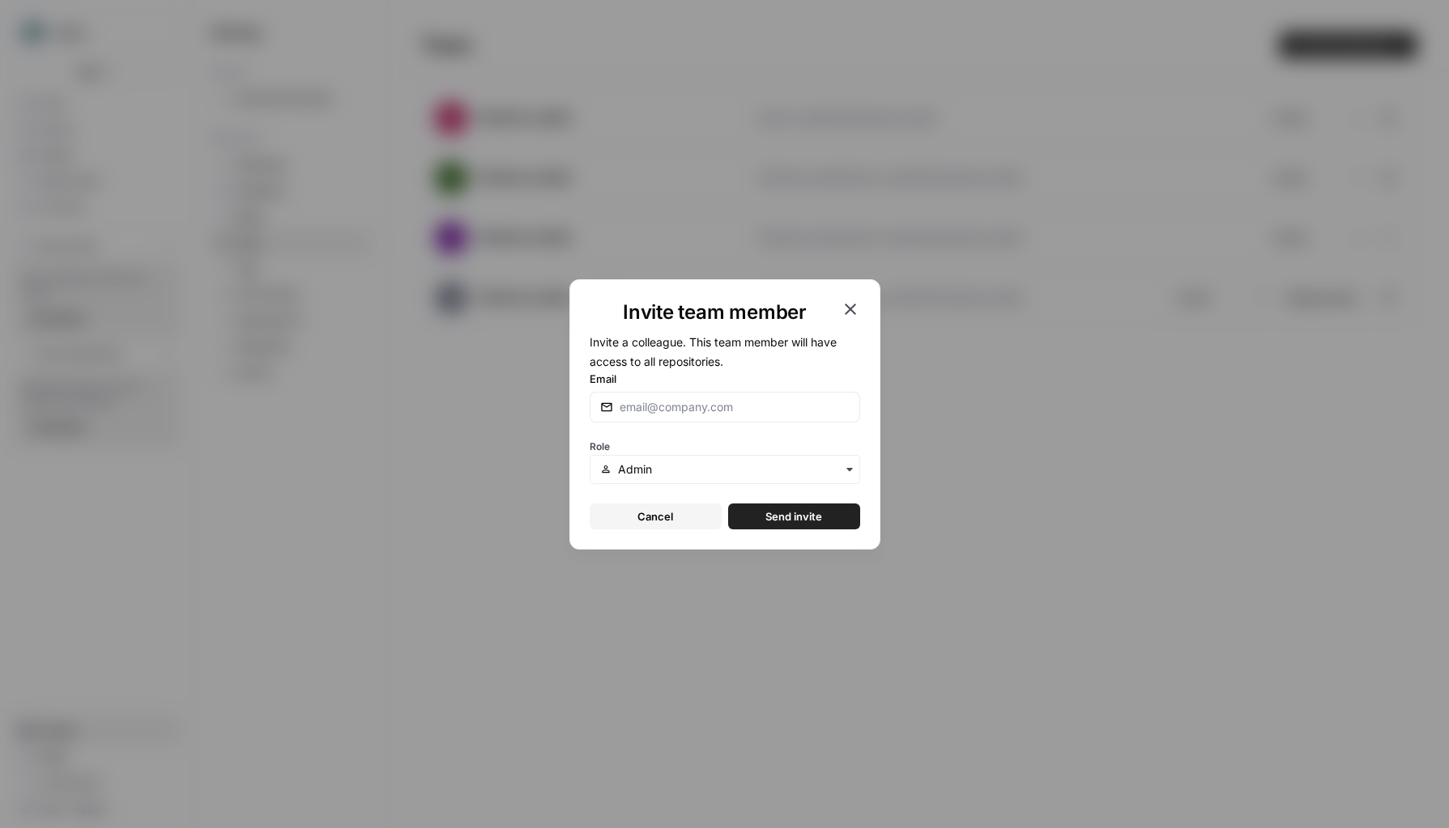
click at [686, 415] on div at bounding box center [724, 407] width 270 height 31
paste input "[PERSON_NAME][EMAIL_ADDRESS][PERSON_NAME][PERSON_NAME][DOMAIN_NAME]"
type input "[PERSON_NAME][EMAIL_ADDRESS][PERSON_NAME][PERSON_NAME][DOMAIN_NAME]"
click at [777, 522] on span "Send invite" at bounding box center [793, 517] width 57 height 16
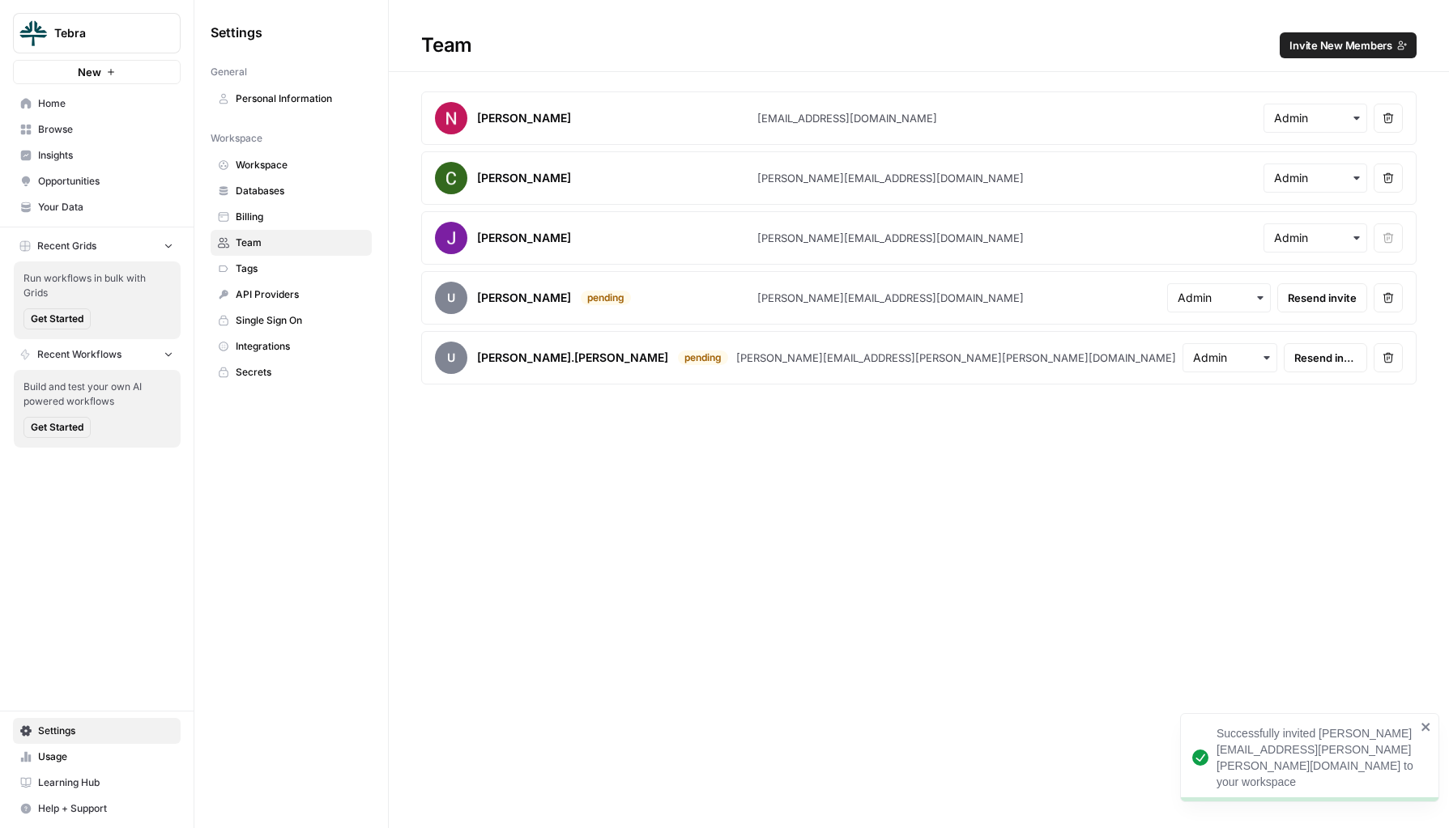
click at [1303, 52] on span "Invite New Members" at bounding box center [1340, 45] width 103 height 16
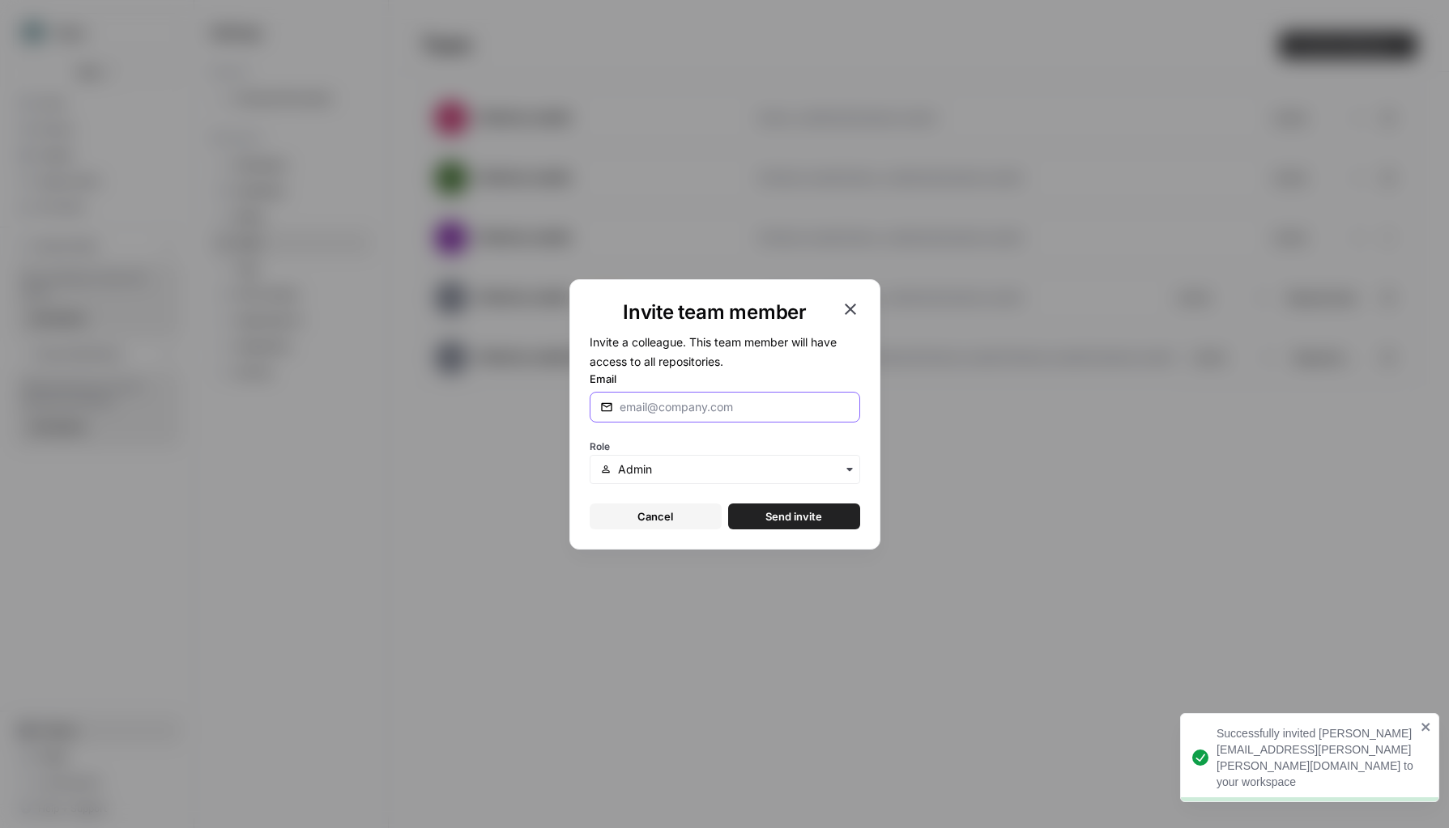
click at [724, 410] on input "Email" at bounding box center [734, 407] width 230 height 16
paste input "[PERSON_NAME][EMAIL_ADDRESS][PERSON_NAME][PERSON_NAME][DOMAIN_NAME]"
type input "[PERSON_NAME][EMAIL_ADDRESS][PERSON_NAME][PERSON_NAME][DOMAIN_NAME]"
click at [763, 513] on button "Send invite" at bounding box center [794, 517] width 132 height 26
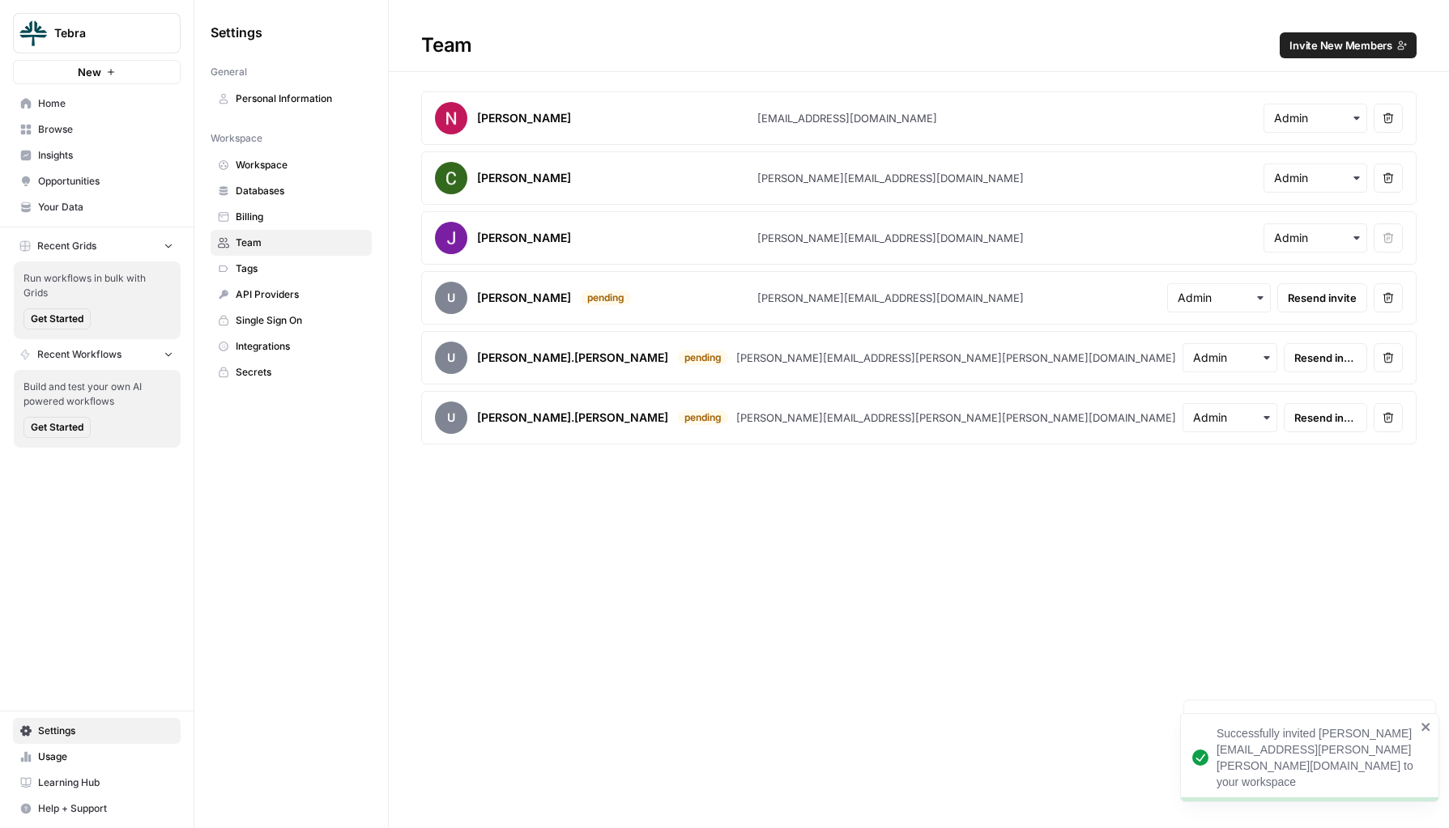
click at [1364, 52] on span "Invite New Members" at bounding box center [1340, 45] width 103 height 16
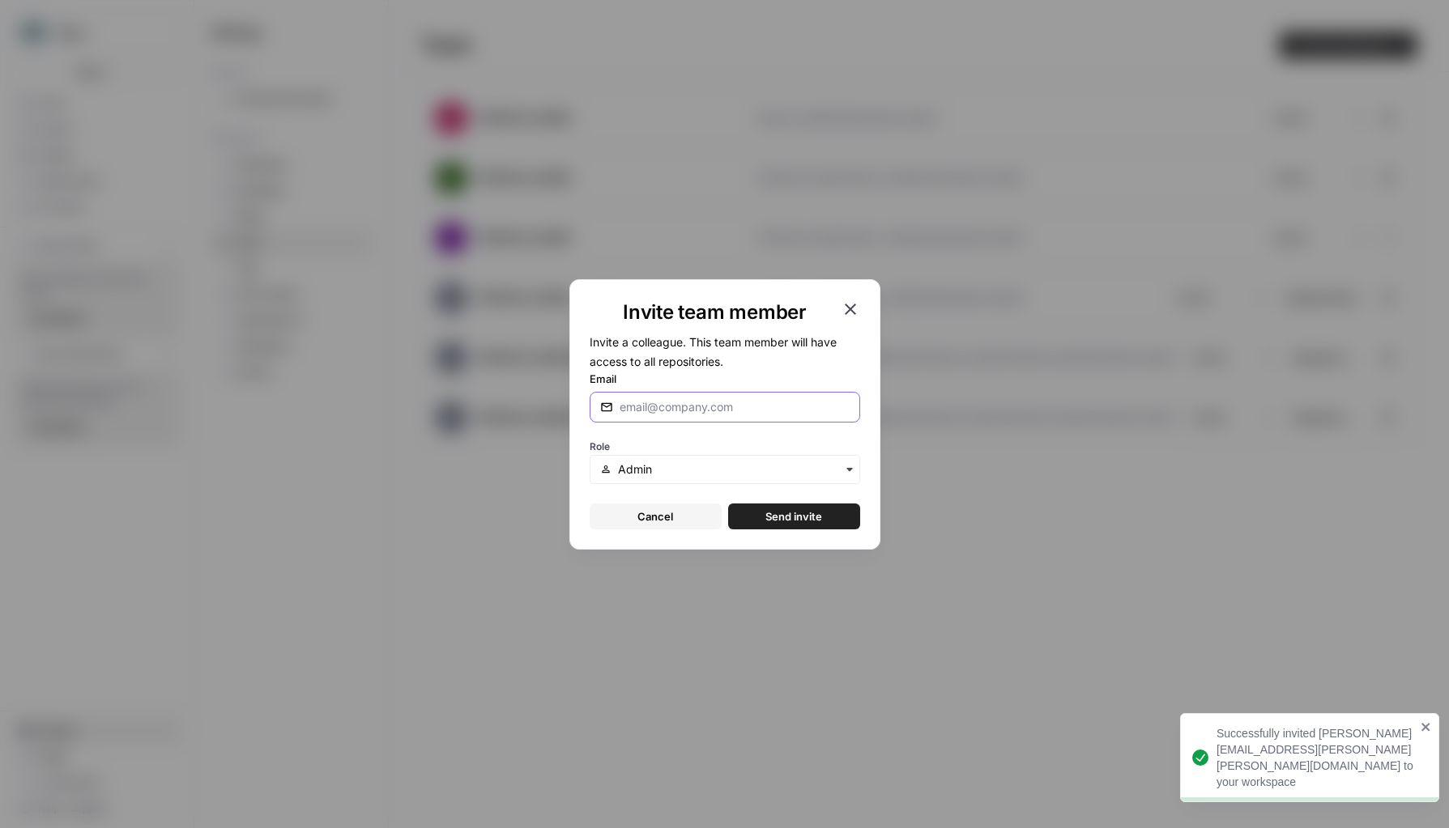
click at [723, 404] on input "Email" at bounding box center [734, 407] width 230 height 16
paste input "[PERSON_NAME][EMAIL_ADDRESS][PERSON_NAME][PERSON_NAME][DOMAIN_NAME]"
type input "[PERSON_NAME][EMAIL_ADDRESS][PERSON_NAME][PERSON_NAME][DOMAIN_NAME]"
click at [770, 521] on span "Send invite" at bounding box center [793, 517] width 57 height 16
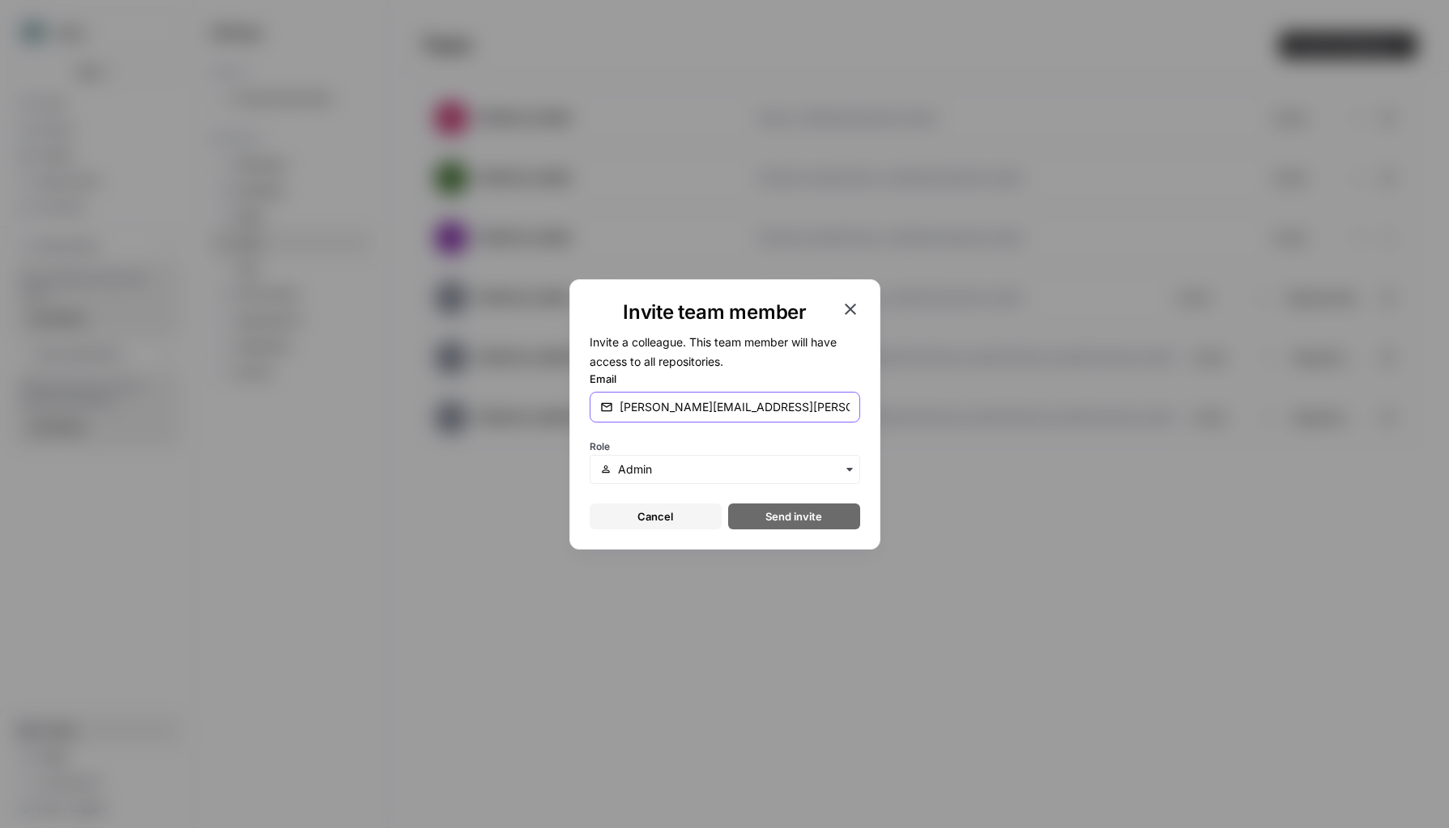
click at [763, 406] on input "[PERSON_NAME][EMAIL_ADDRESS][PERSON_NAME][PERSON_NAME][DOMAIN_NAME]" at bounding box center [734, 407] width 230 height 16
click at [853, 304] on icon "button" at bounding box center [850, 309] width 19 height 19
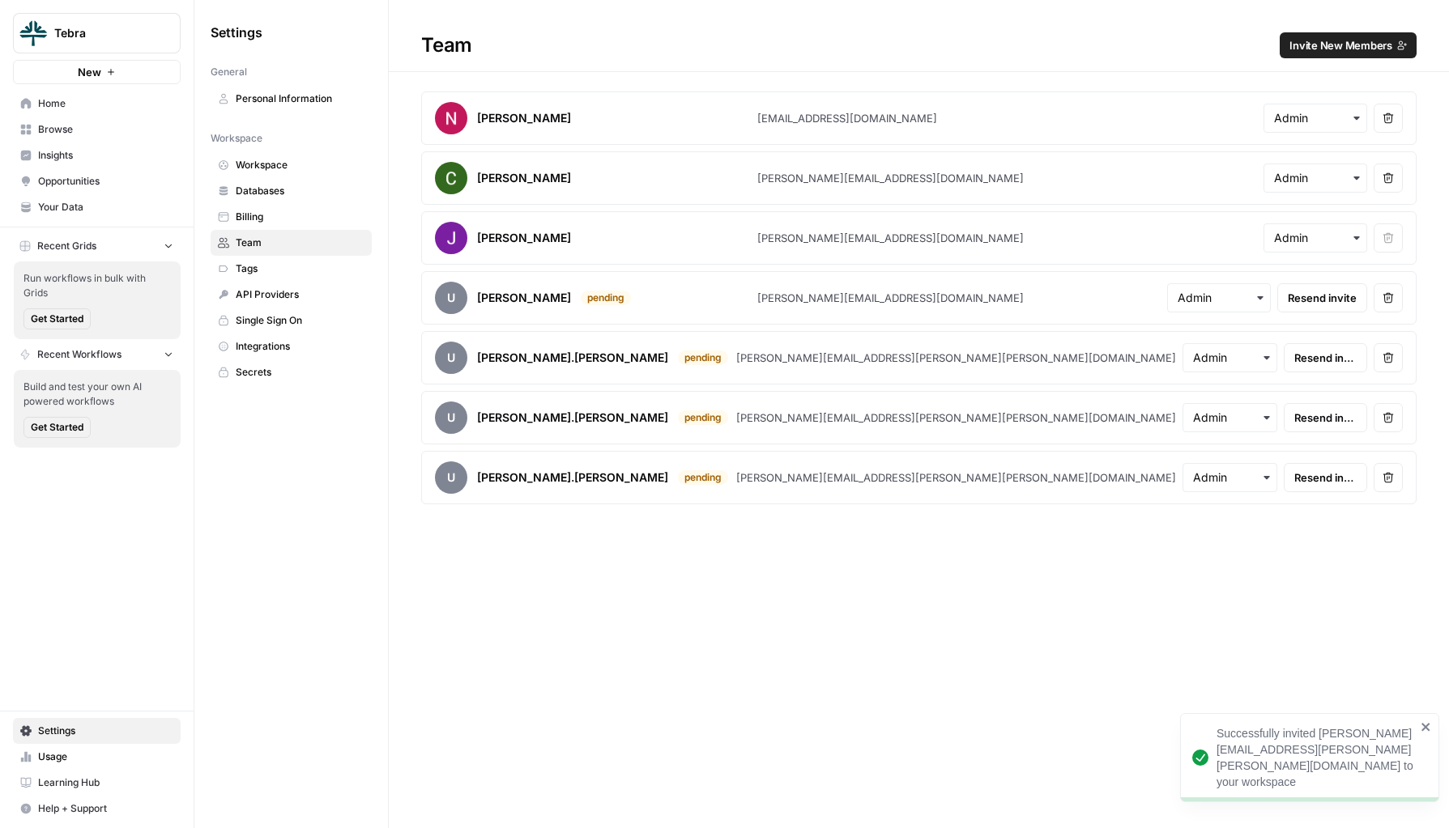
click at [1320, 41] on span "Invite New Members" at bounding box center [1340, 45] width 103 height 16
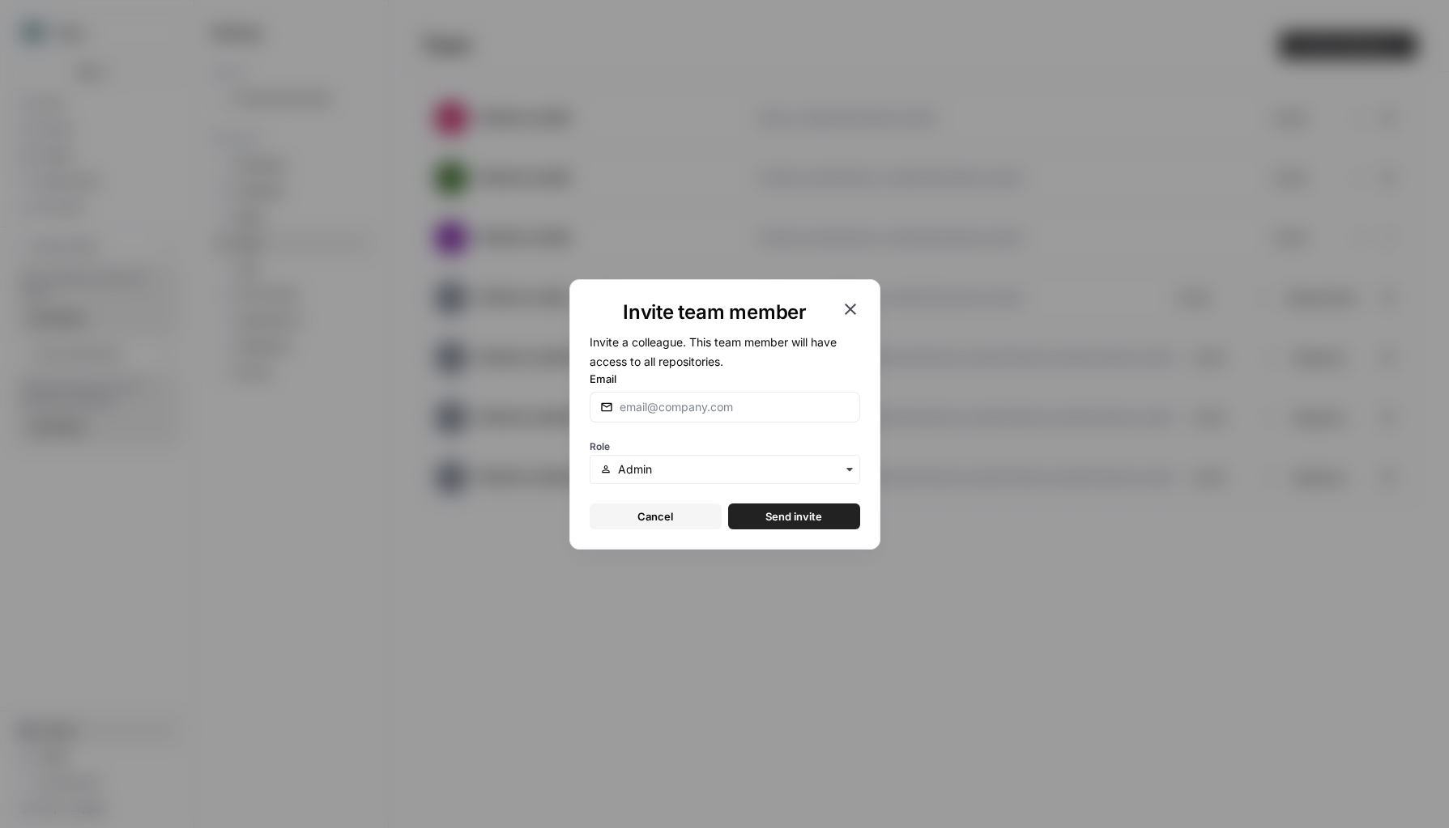
click at [724, 418] on div at bounding box center [724, 407] width 270 height 31
paste input "[PERSON_NAME][EMAIL_ADDRESS][PERSON_NAME][PERSON_NAME][DOMAIN_NAME]"
type input "[PERSON_NAME][EMAIL_ADDRESS][PERSON_NAME][PERSON_NAME][DOMAIN_NAME]"
click at [786, 518] on span "Send invite" at bounding box center [793, 517] width 57 height 16
